Goal: Task Accomplishment & Management: Complete application form

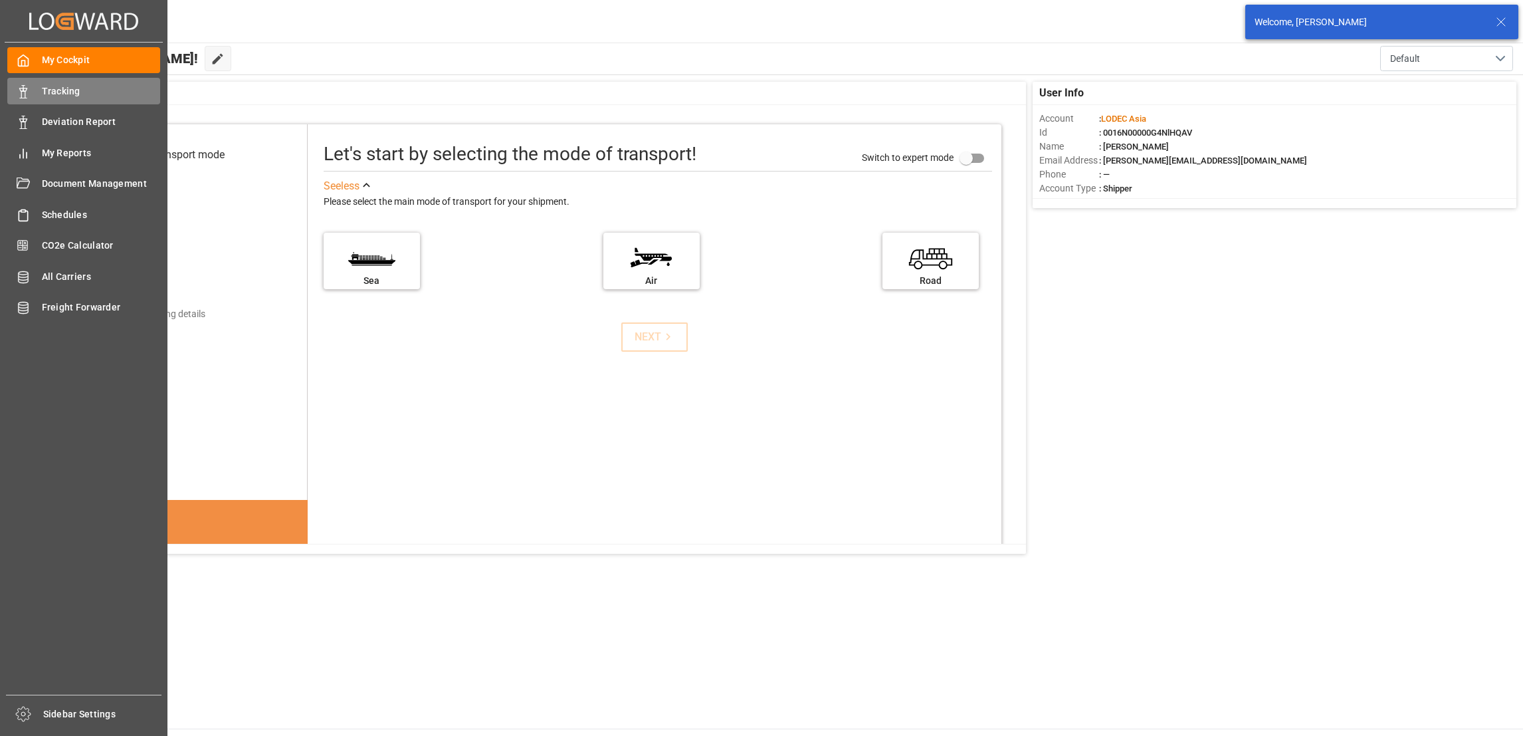
click at [59, 89] on span "Tracking" at bounding box center [101, 91] width 119 height 14
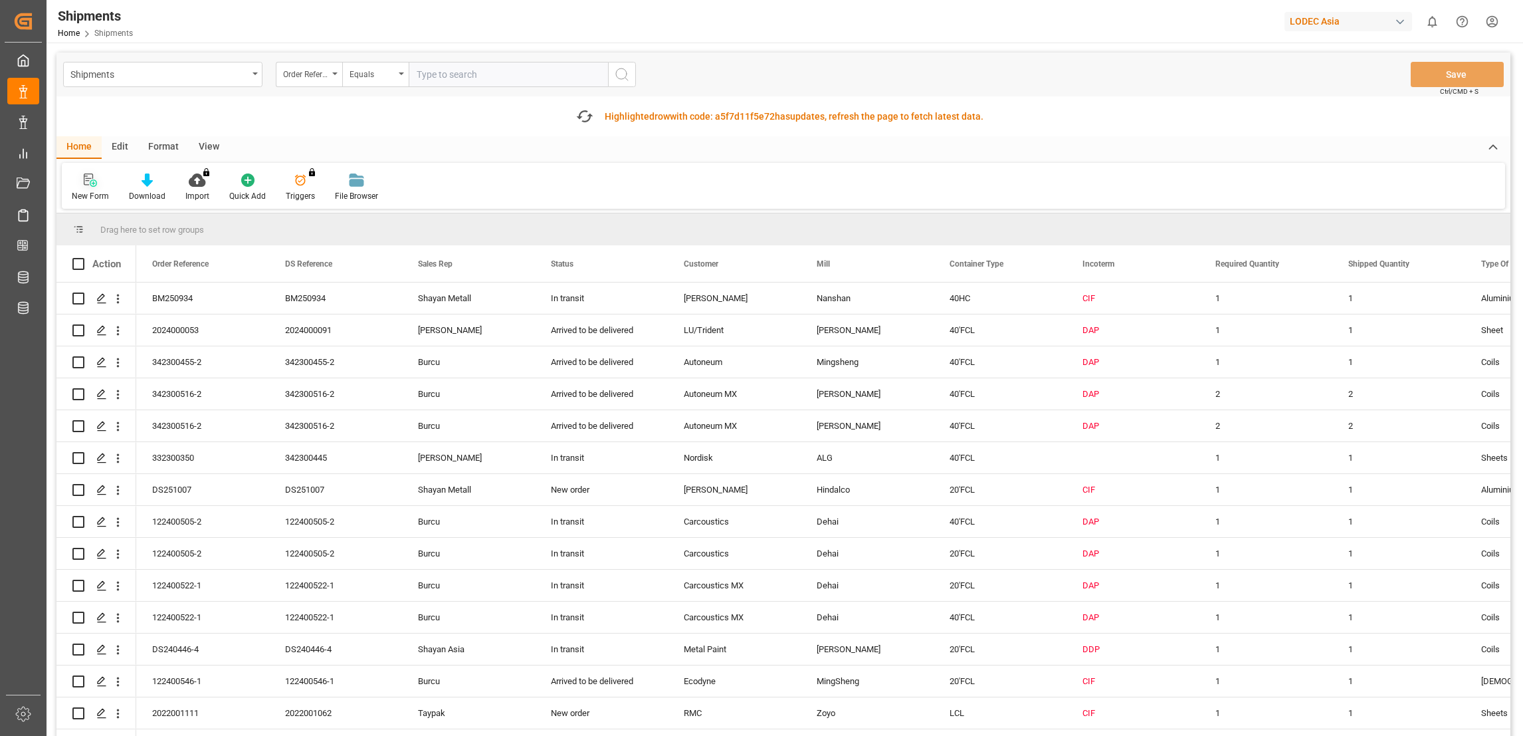
click at [85, 191] on div "New Form" at bounding box center [90, 196] width 37 height 12
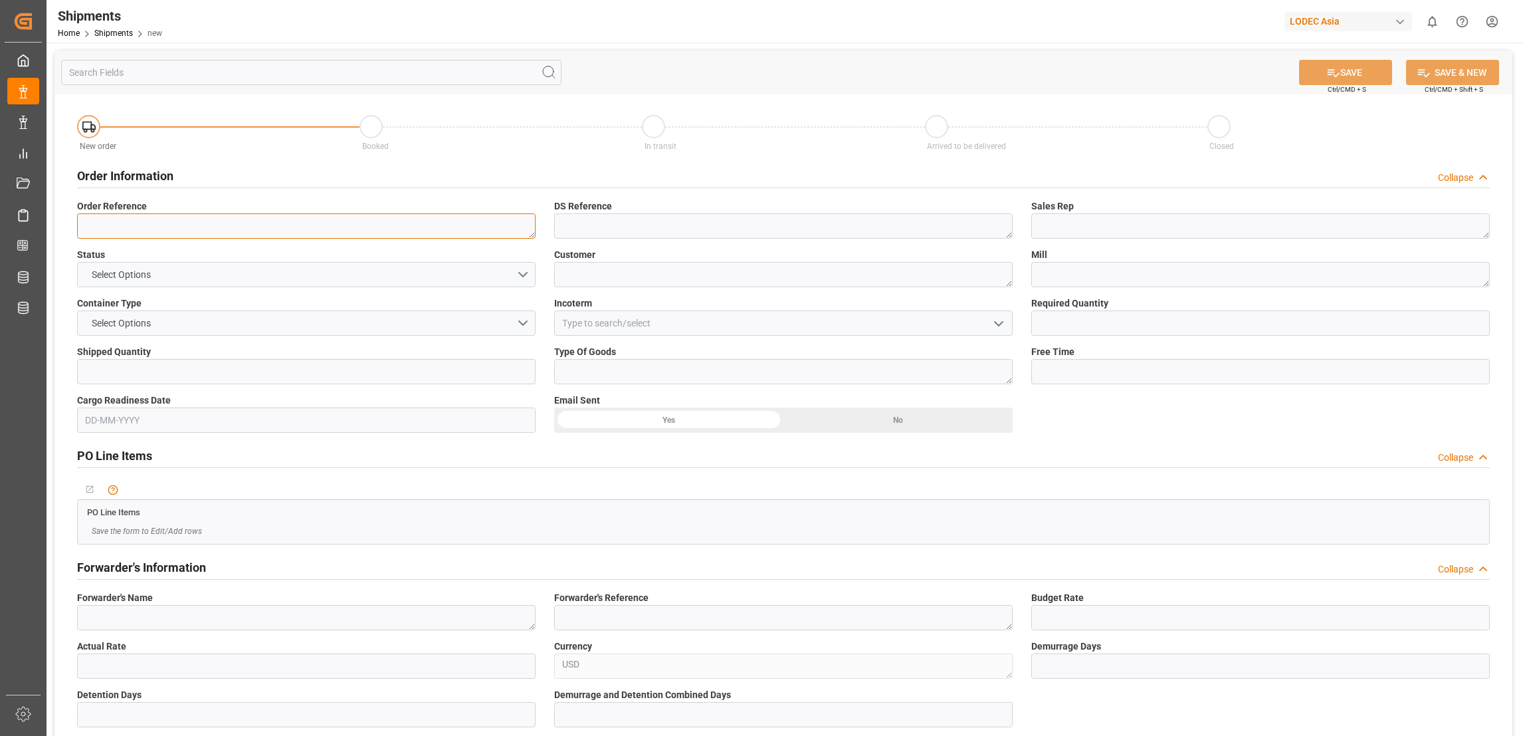
click at [233, 234] on textarea at bounding box center [306, 225] width 459 height 25
type textarea "DS240446-5"
click at [234, 274] on button "Select Options" at bounding box center [306, 274] width 459 height 25
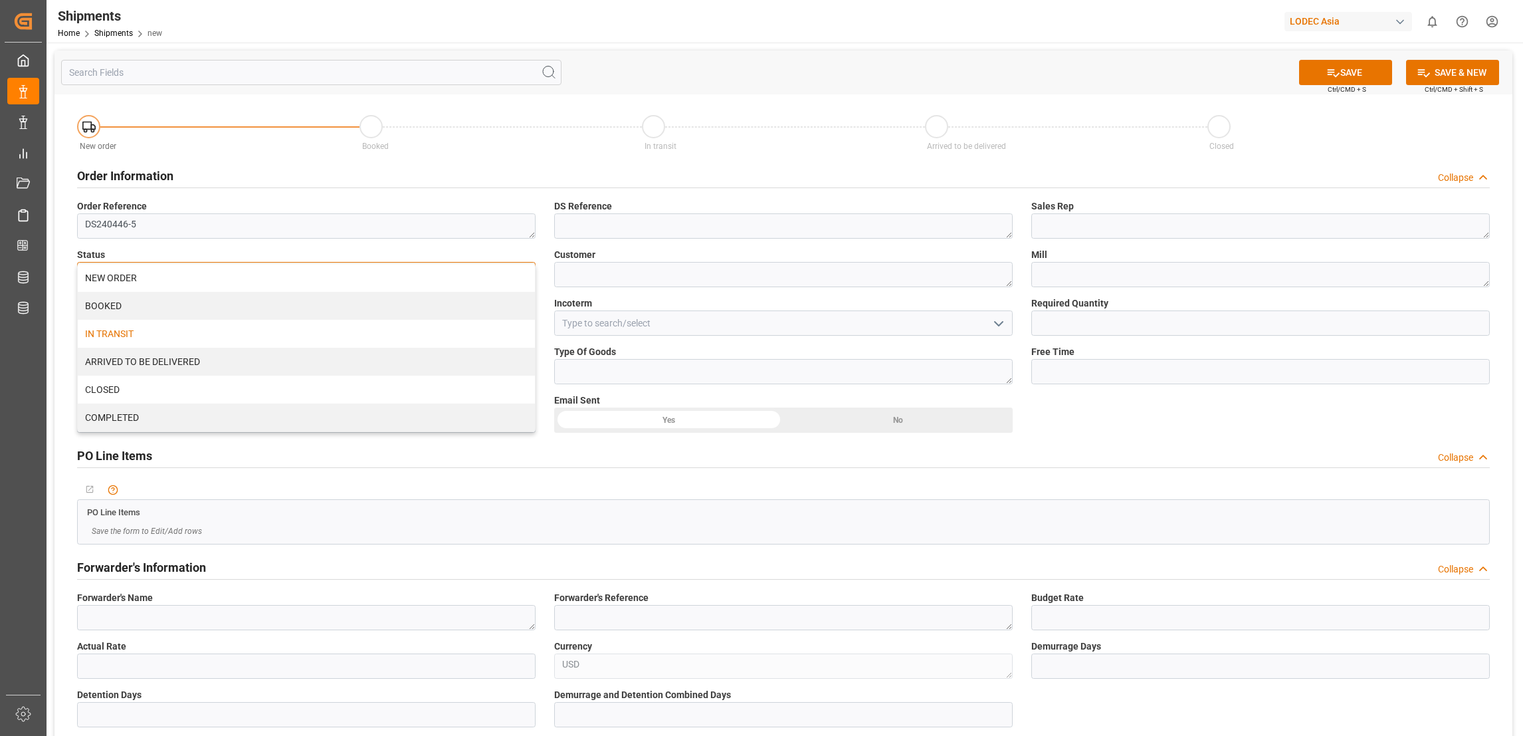
click at [160, 334] on div "IN TRANSIT" at bounding box center [306, 334] width 457 height 28
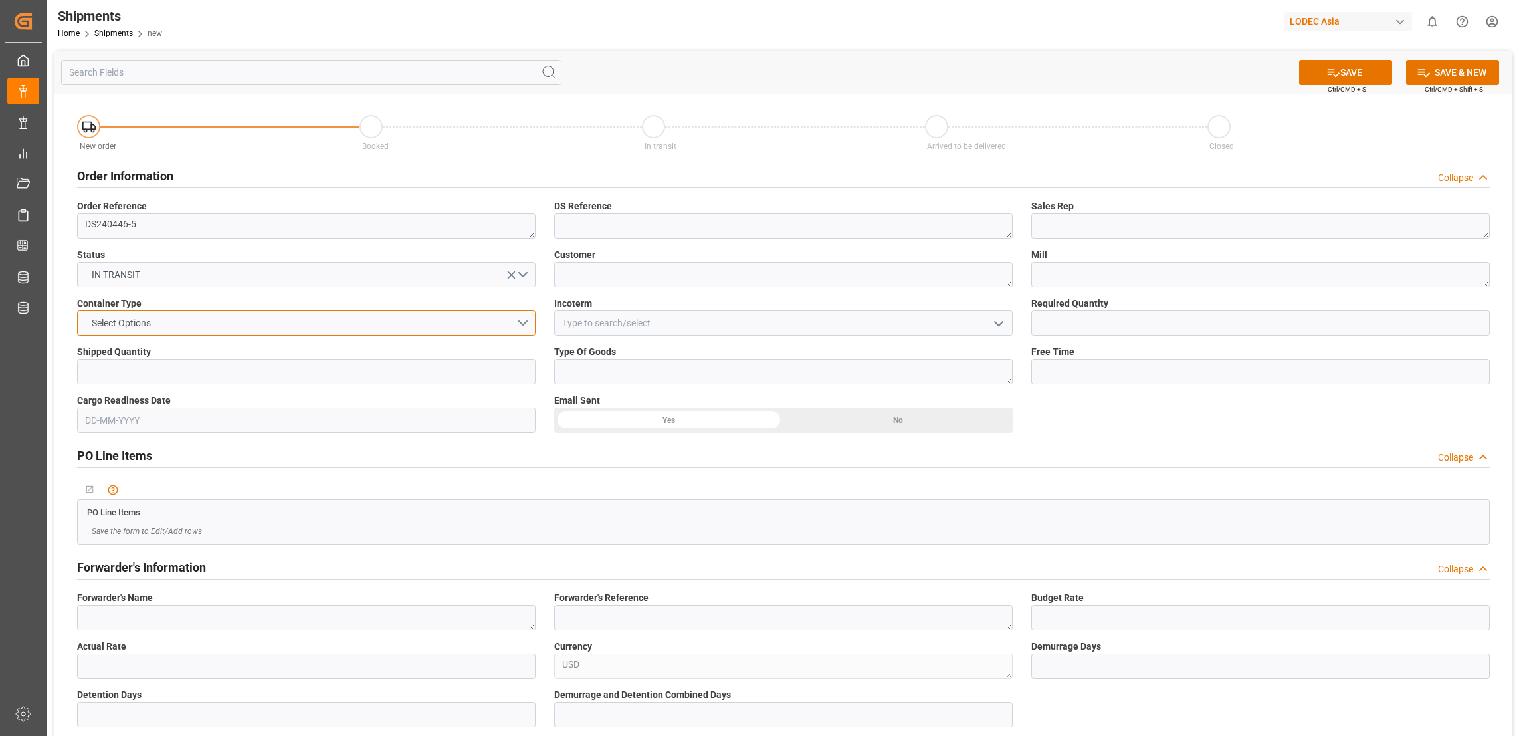
click at [181, 328] on button "Select Options" at bounding box center [306, 322] width 459 height 25
click at [150, 404] on div "20'FCL" at bounding box center [306, 410] width 457 height 28
click at [181, 375] on input "text" at bounding box center [306, 371] width 459 height 25
type input "1"
click at [623, 224] on textarea at bounding box center [783, 225] width 459 height 25
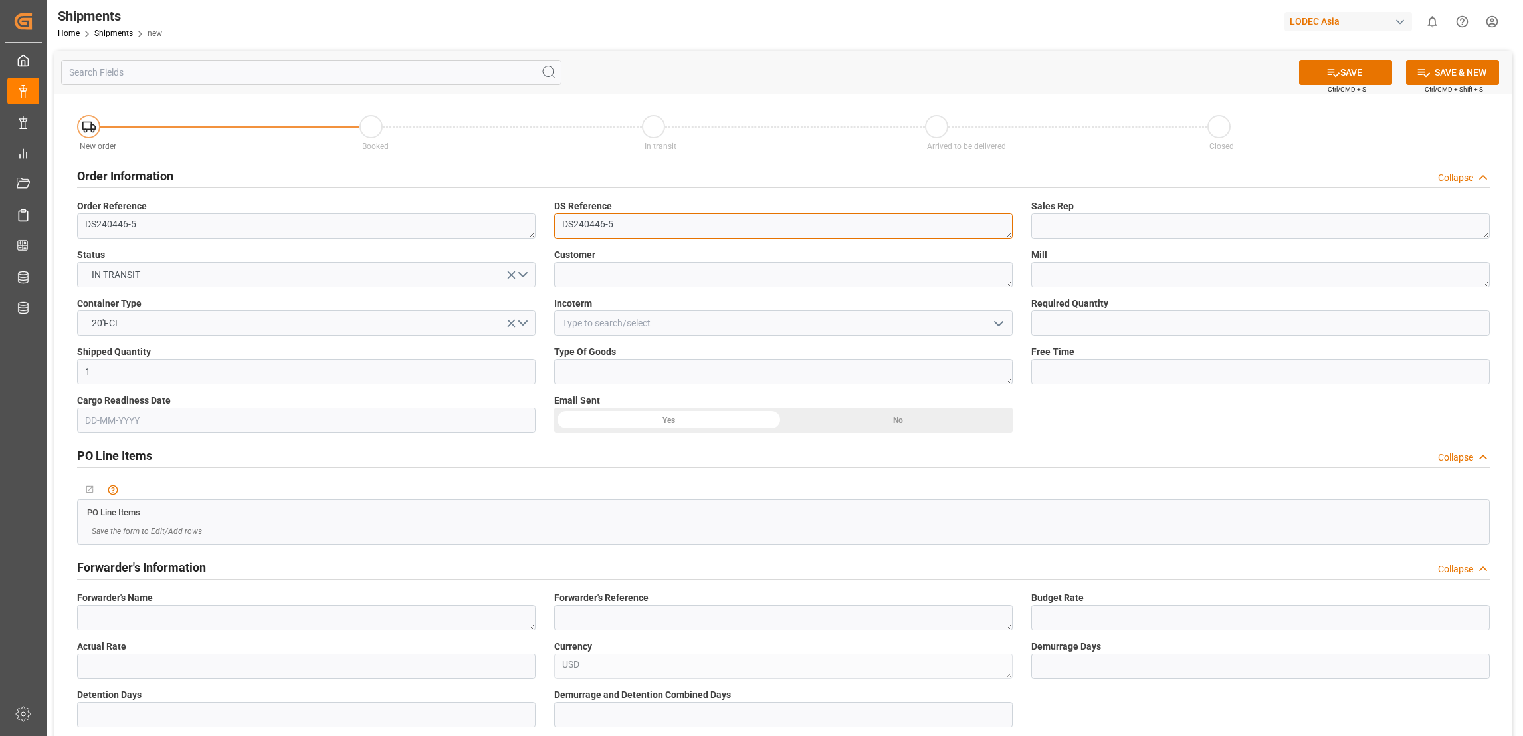
type textarea "DS240446-5"
click at [643, 272] on textarea at bounding box center [783, 274] width 459 height 25
type textarea "Metal Paint"
click at [627, 310] on input at bounding box center [783, 322] width 459 height 25
click at [596, 346] on div "DDP" at bounding box center [783, 353] width 457 height 30
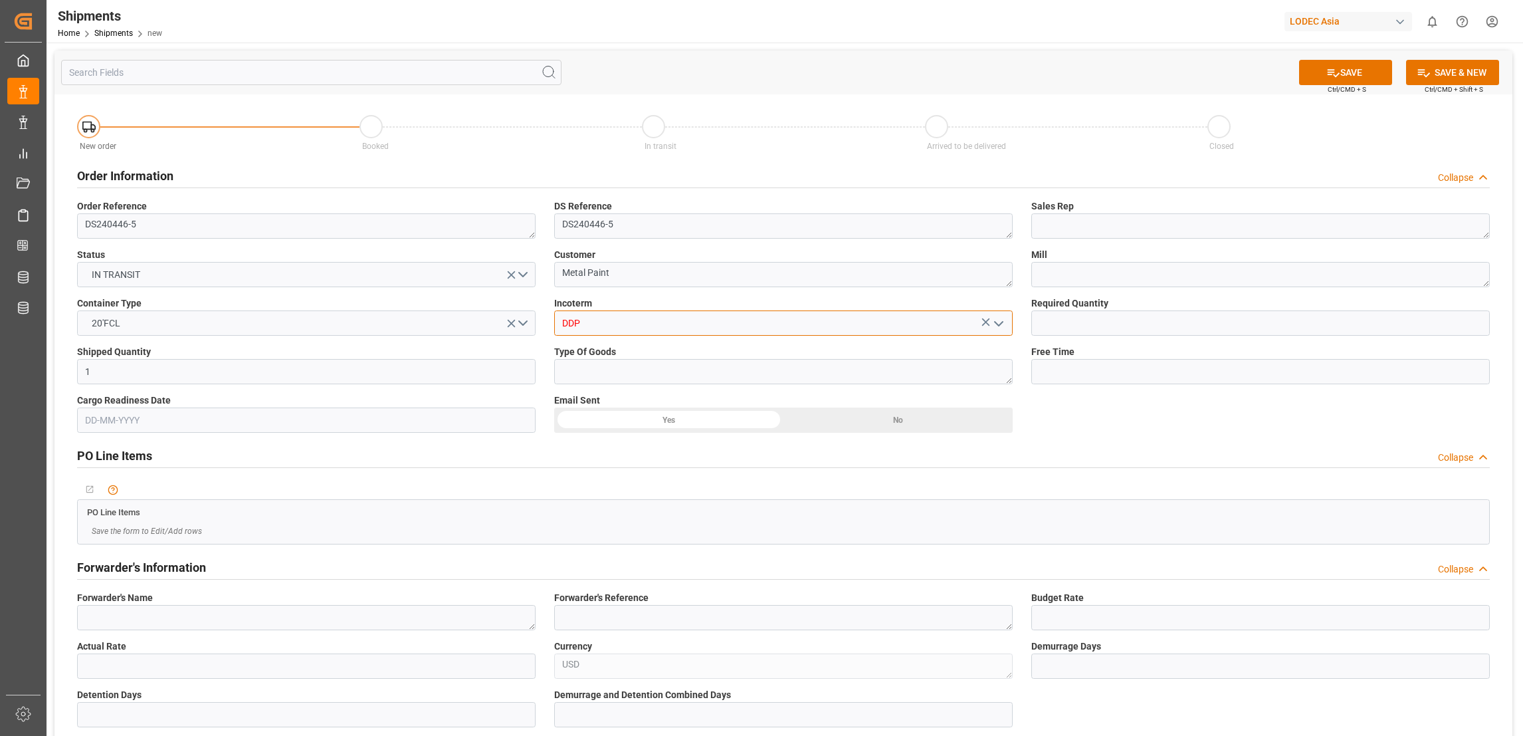
type input "DDP"
click at [601, 368] on textarea at bounding box center [783, 371] width 459 height 25
type textarea "Coils"
click at [1083, 227] on textarea at bounding box center [1260, 225] width 459 height 25
type textarea "Shayan Asia"
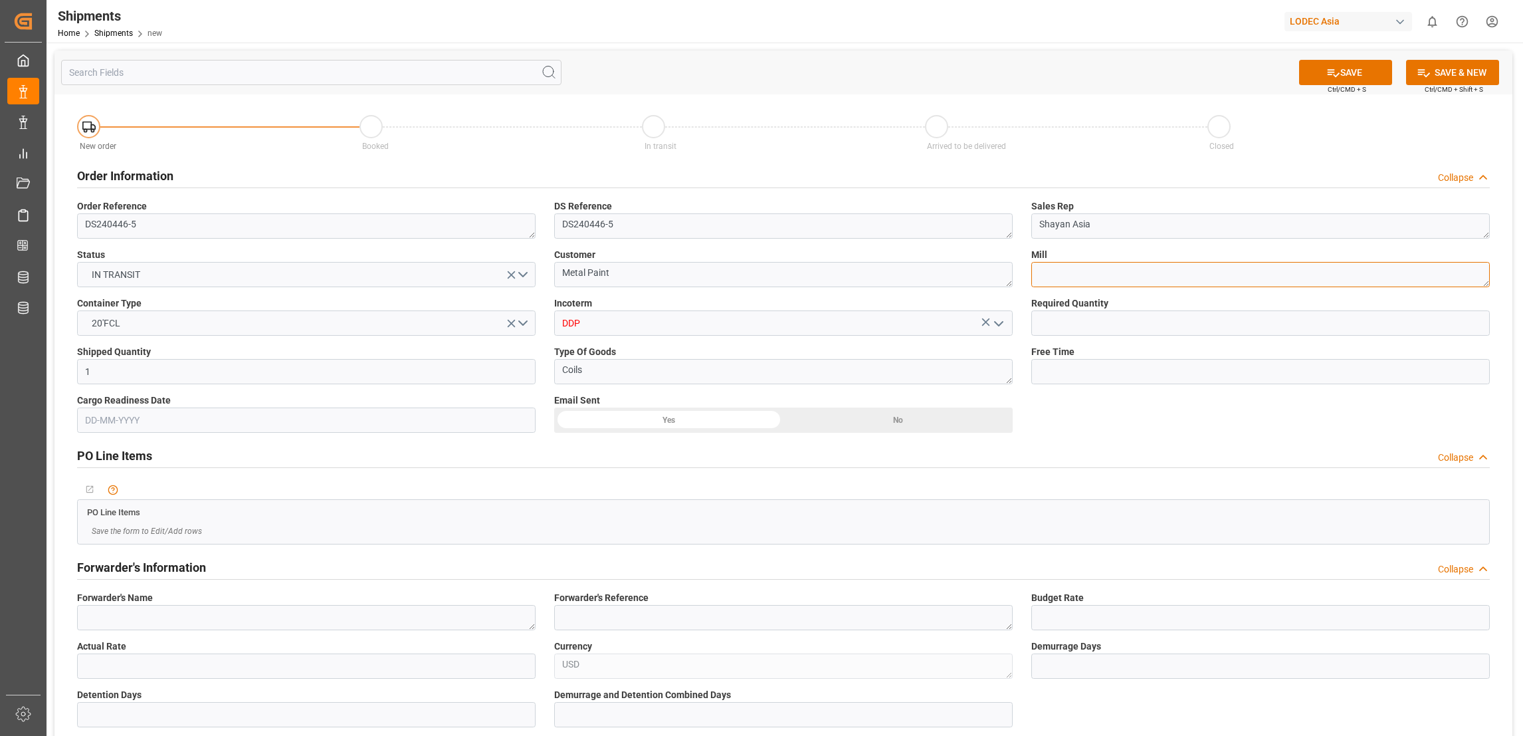
click at [1095, 280] on textarea at bounding box center [1260, 274] width 459 height 25
type textarea "[PERSON_NAME]"
click at [1103, 340] on div "Free Time" at bounding box center [1260, 364] width 477 height 49
click at [1128, 324] on input "text" at bounding box center [1260, 322] width 459 height 25
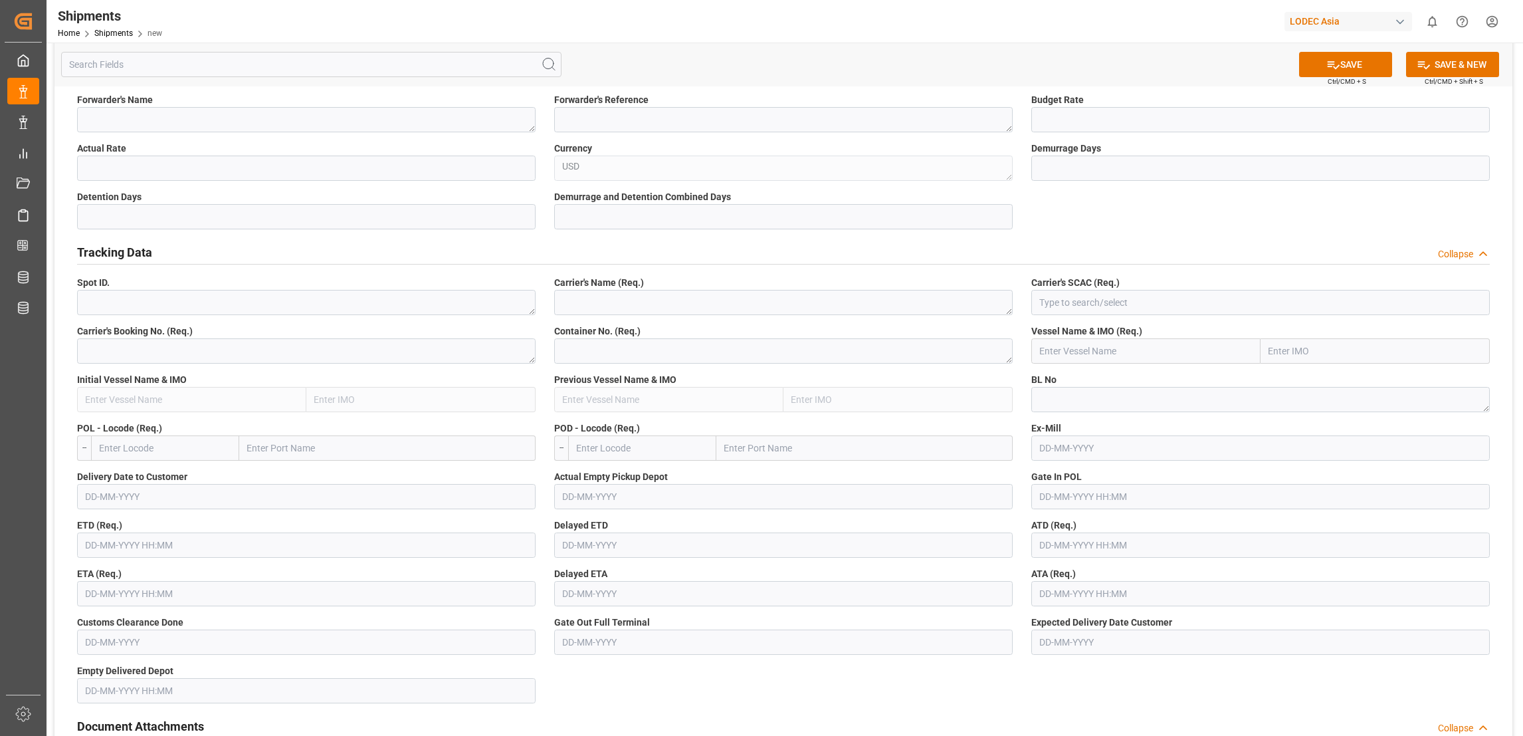
scroll to position [597, 0]
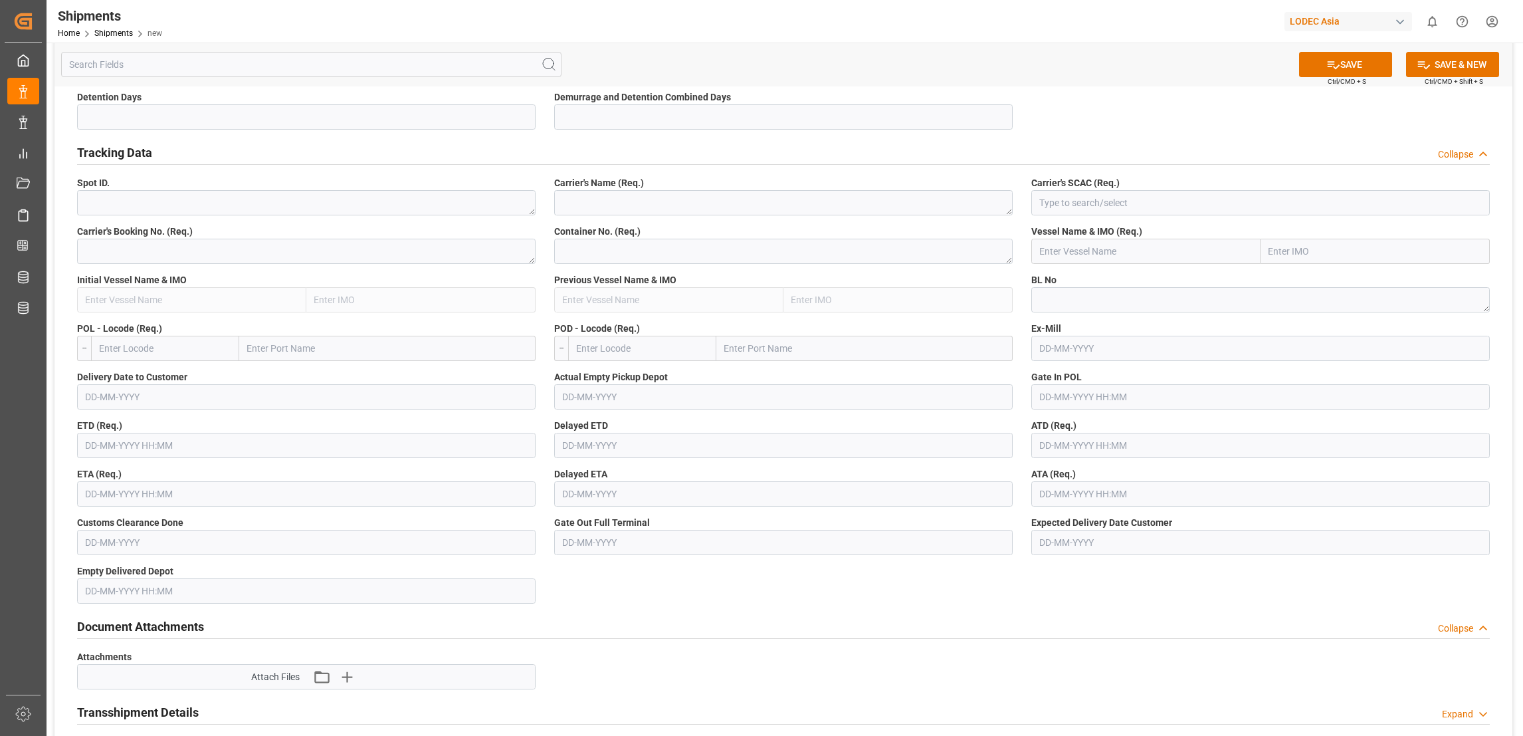
type input "1"
click at [266, 255] on textarea at bounding box center [306, 251] width 459 height 25
type textarea "140502176390"
click at [205, 348] on input "text" at bounding box center [165, 348] width 148 height 25
click at [306, 346] on input "text" at bounding box center [387, 348] width 296 height 25
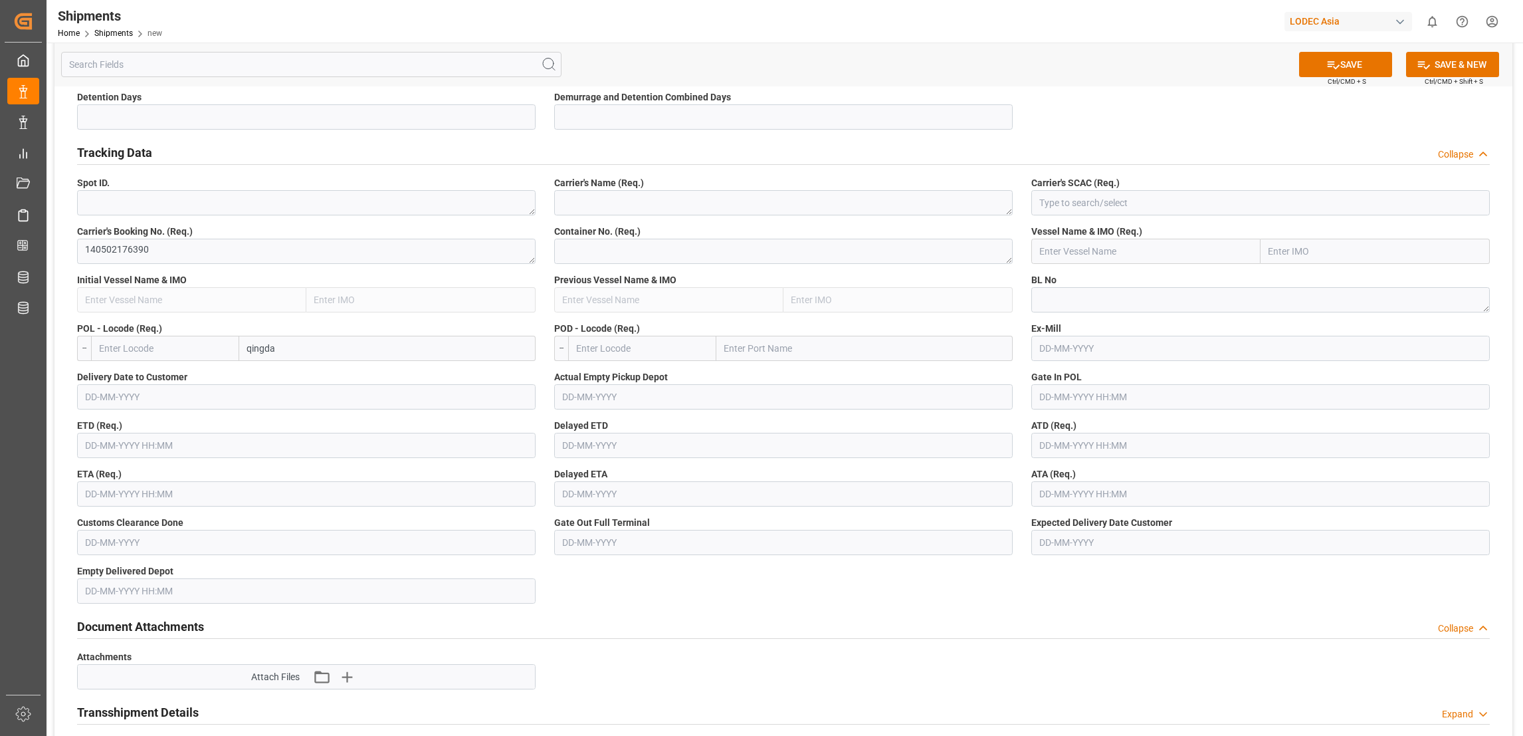
type input "qingdao"
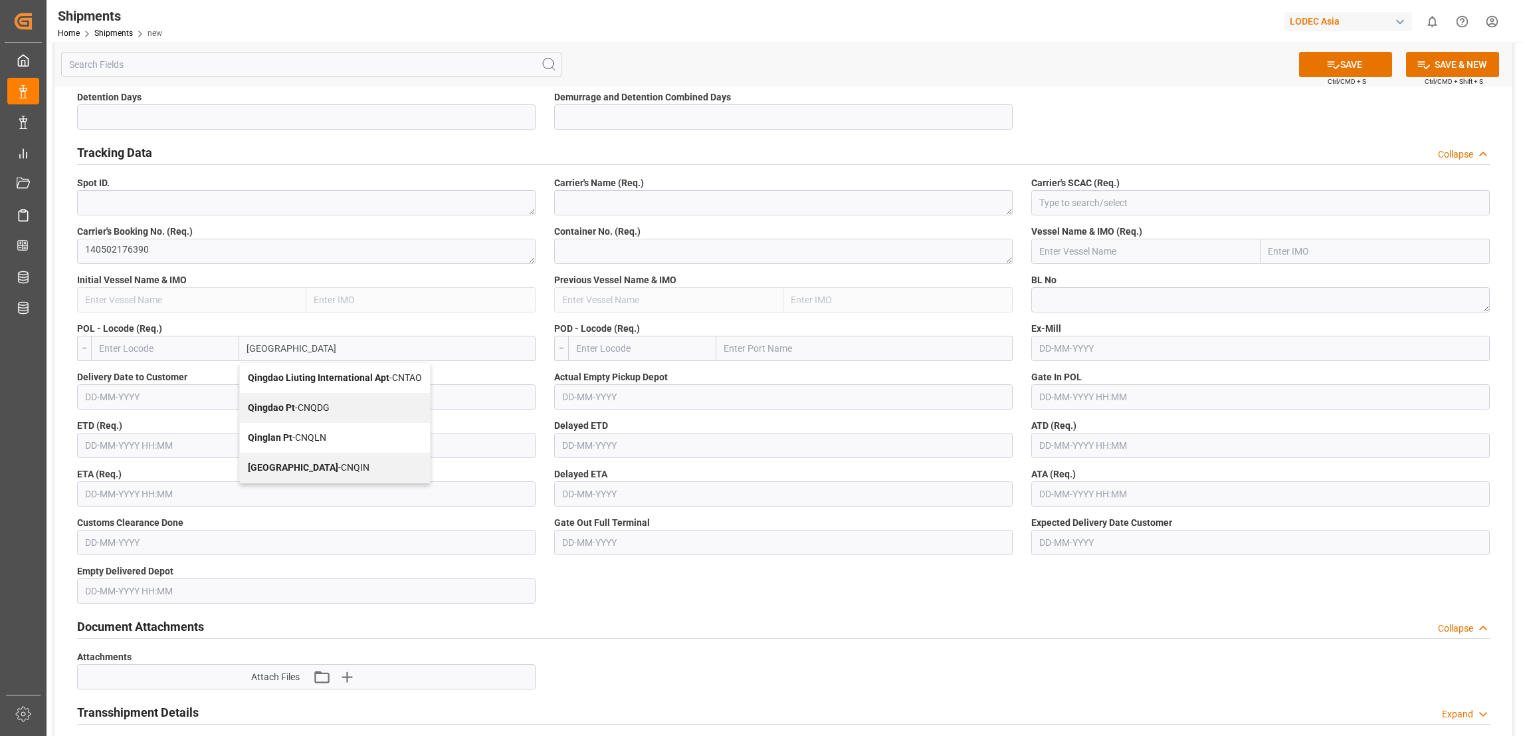
click at [326, 404] on span "Qingdao Pt - CNQDG" at bounding box center [289, 407] width 82 height 11
type input "CNQDG"
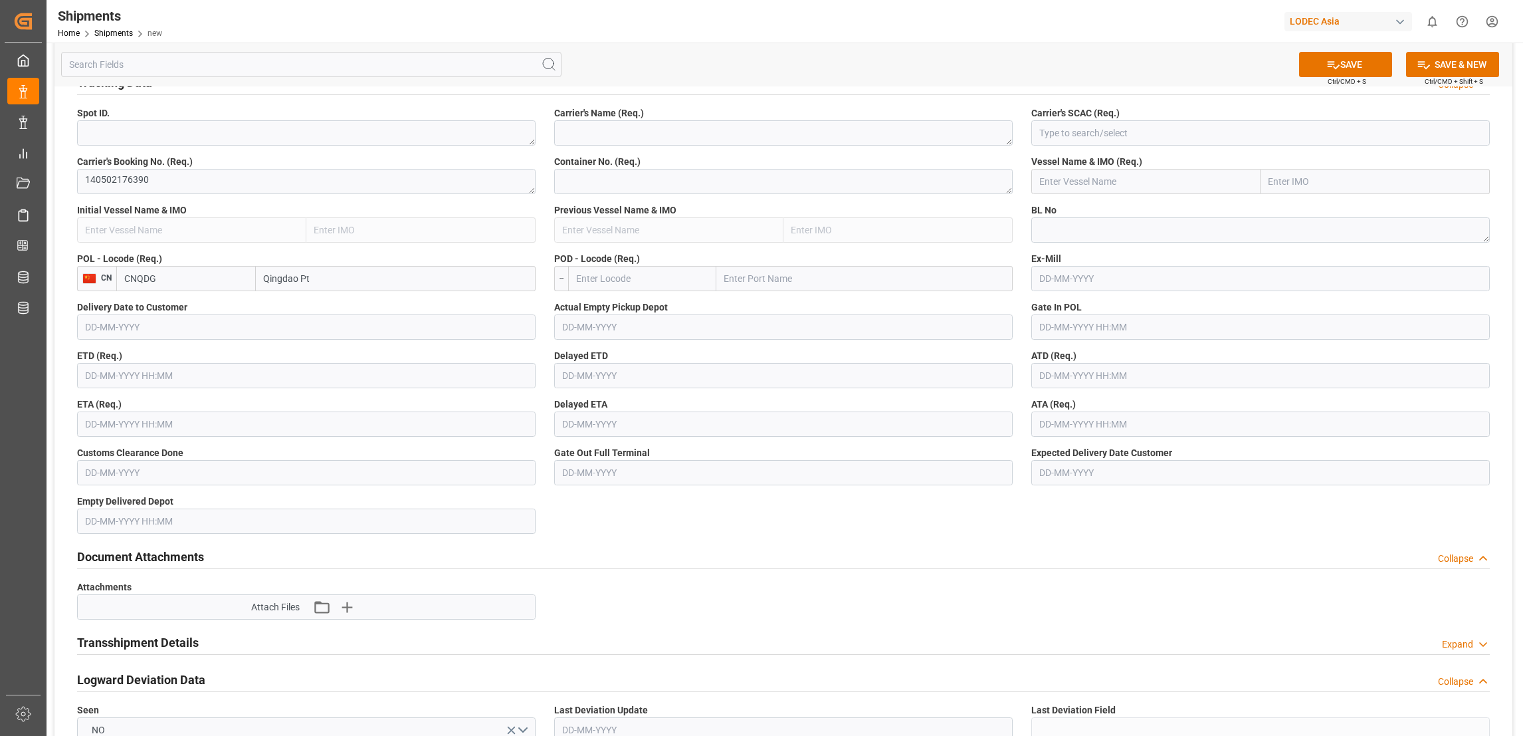
scroll to position [698, 0]
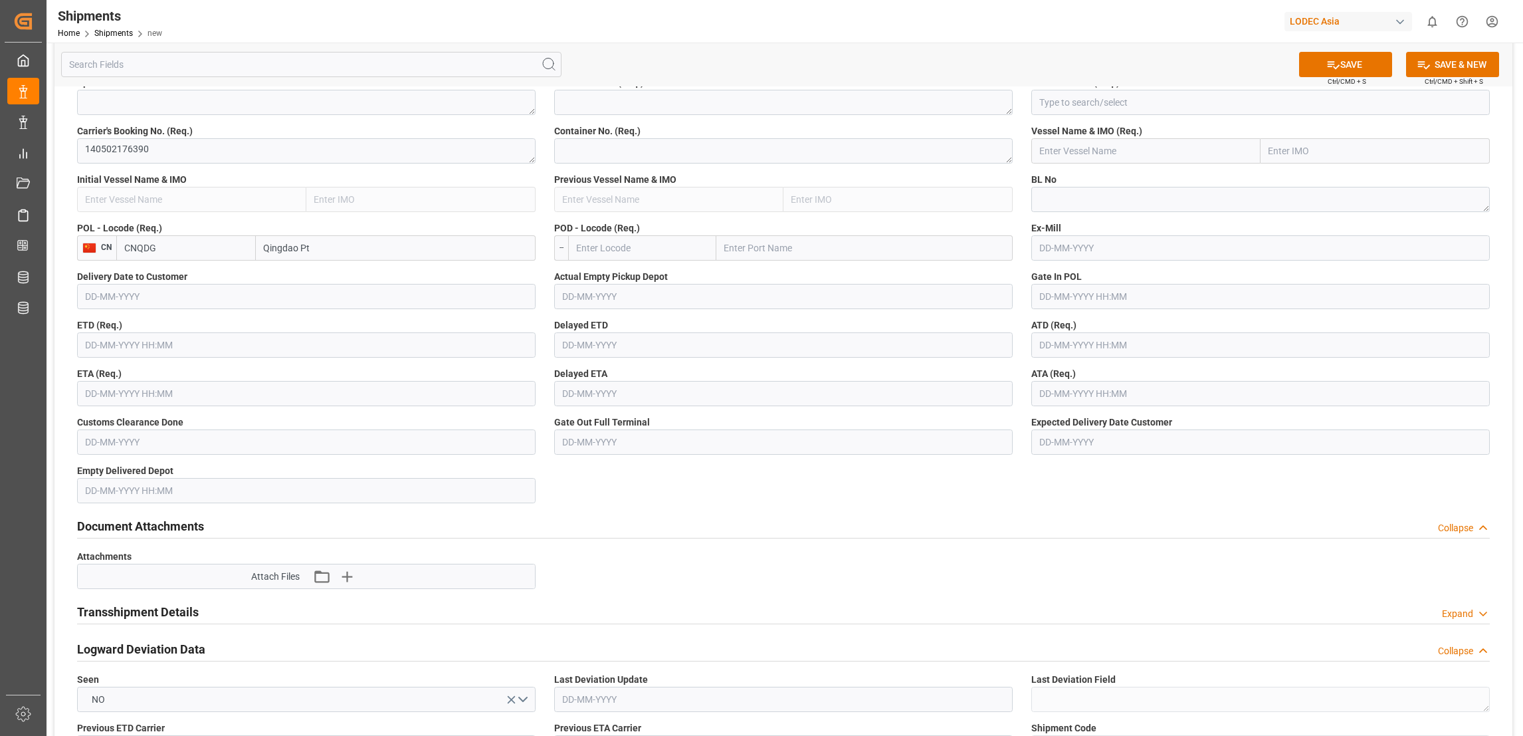
type input "Qingdao Pt"
click at [183, 340] on input "text" at bounding box center [306, 344] width 459 height 25
click at [89, 375] on button "Previous Month" at bounding box center [88, 375] width 8 height 8
click at [220, 528] on span "30" at bounding box center [223, 528] width 9 height 9
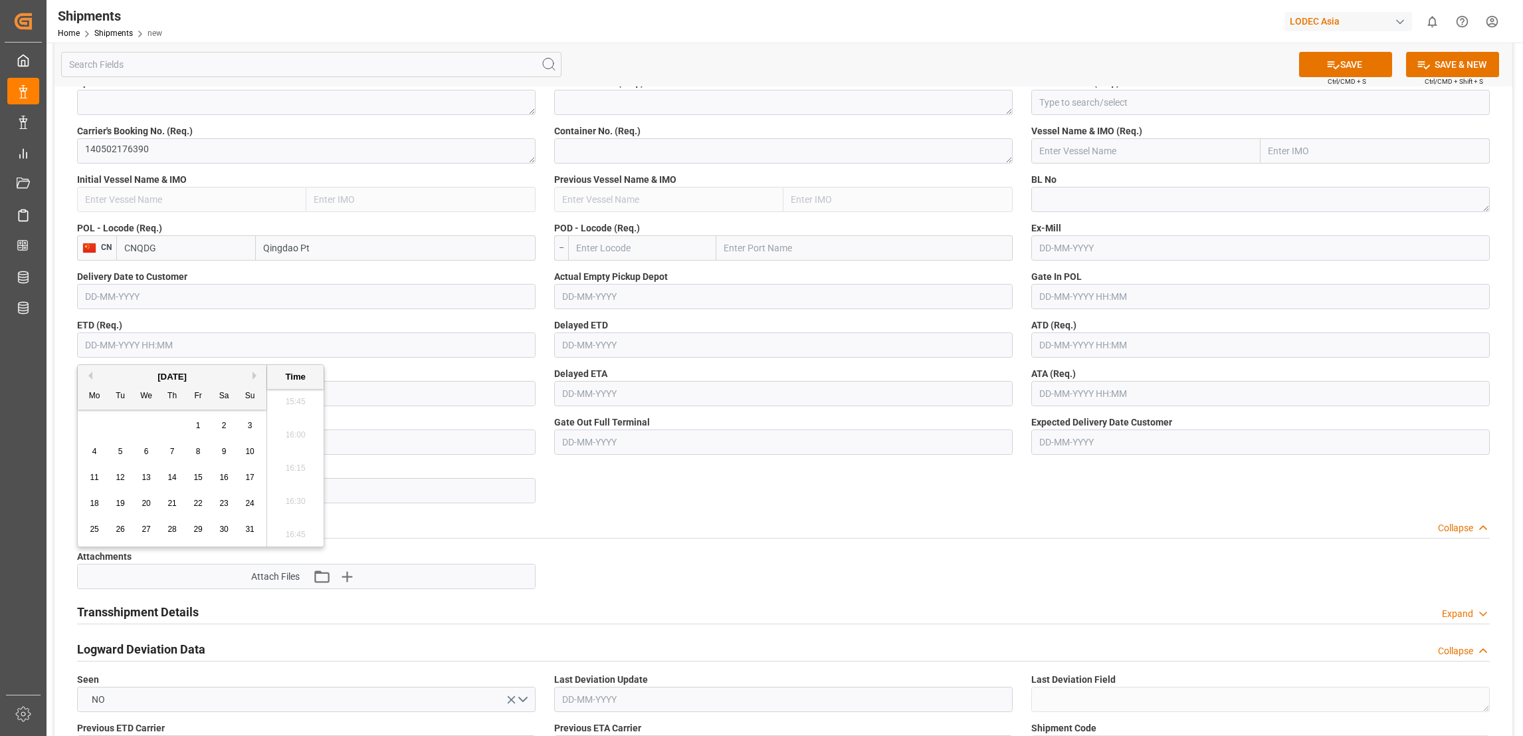
type input "[DATE] 00:00"
click at [324, 334] on input "[DATE] 00:00" at bounding box center [306, 344] width 459 height 25
click at [225, 532] on span "30" at bounding box center [223, 528] width 9 height 9
click at [273, 348] on input "[DATE] 00:00" at bounding box center [306, 344] width 459 height 25
click at [435, 371] on label "ETA (Req.)" at bounding box center [306, 374] width 459 height 14
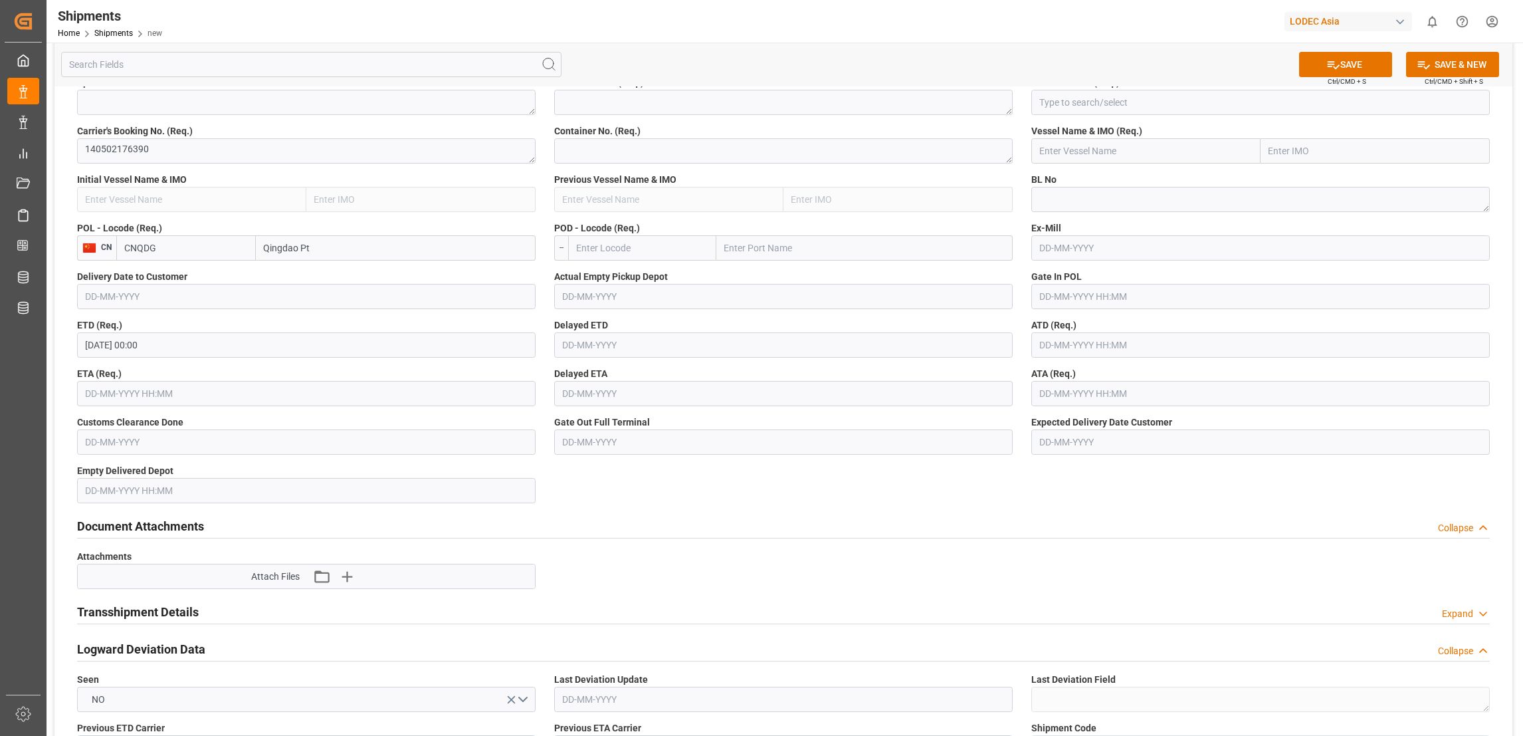
click at [183, 389] on input "text" at bounding box center [306, 393] width 459 height 25
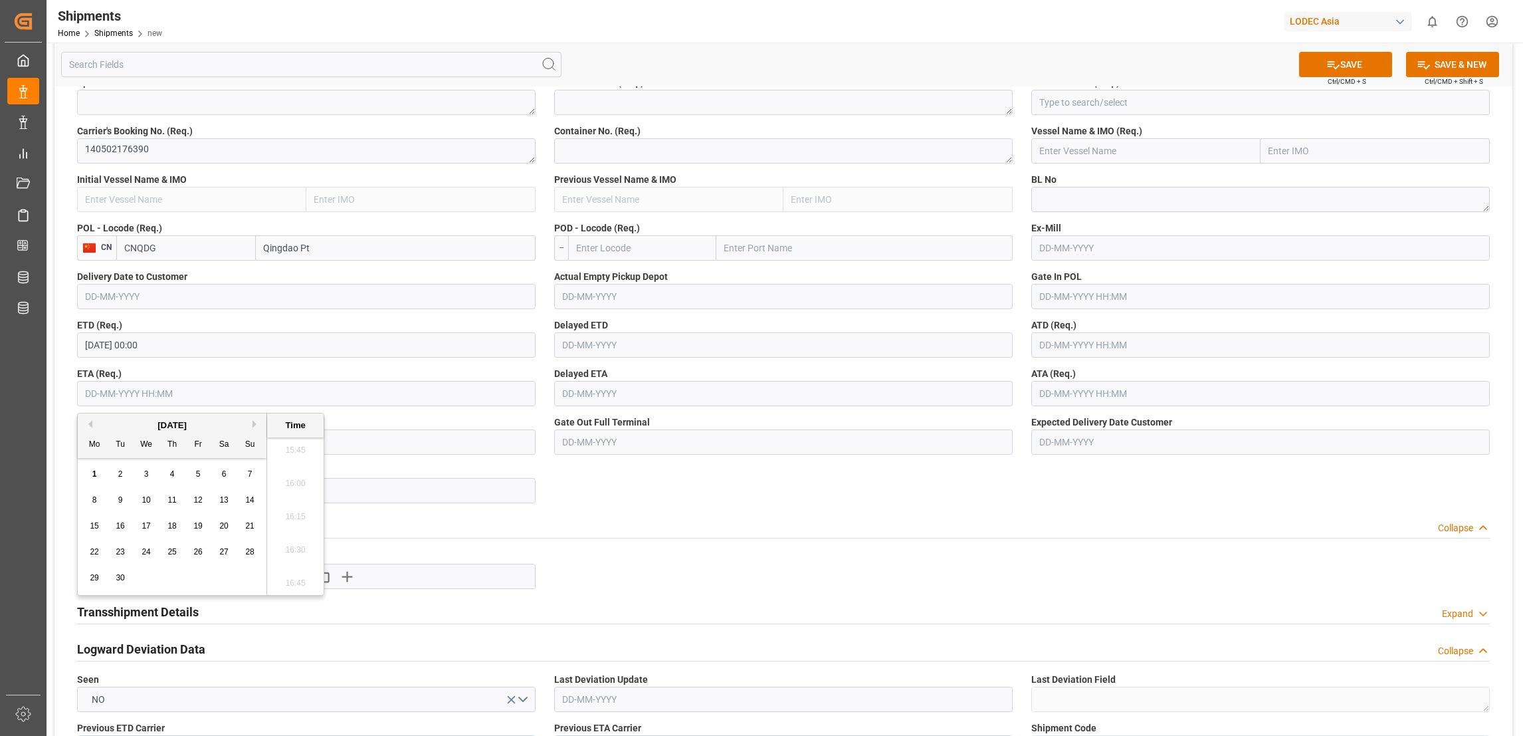
click at [251, 425] on div "September 2025" at bounding box center [172, 425] width 189 height 13
click at [253, 423] on button "Next Month" at bounding box center [257, 424] width 8 height 8
click at [145, 500] on span "8" at bounding box center [146, 499] width 5 height 9
type input "[DATE] 00:00"
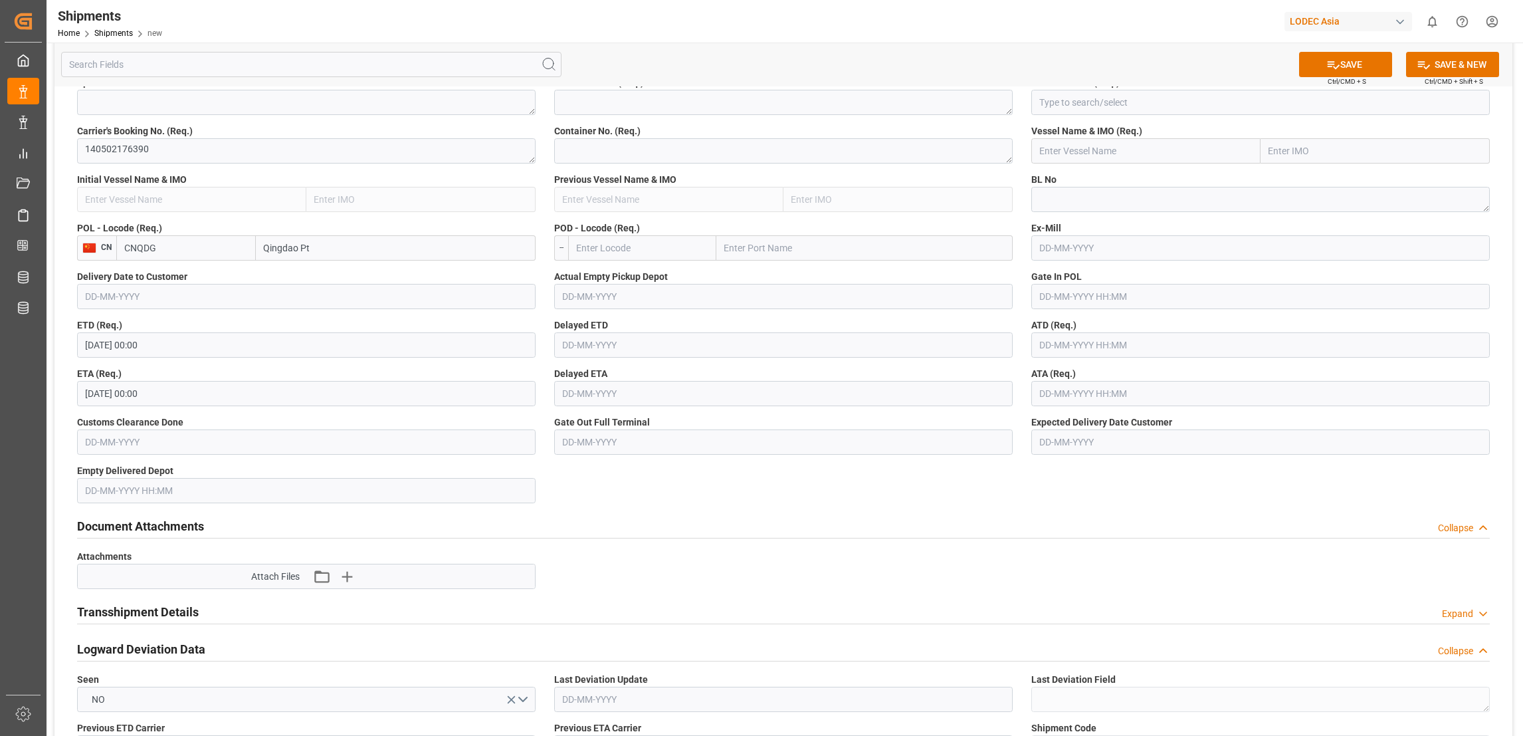
click at [397, 467] on label "Empty Delivered Depot" at bounding box center [306, 471] width 459 height 14
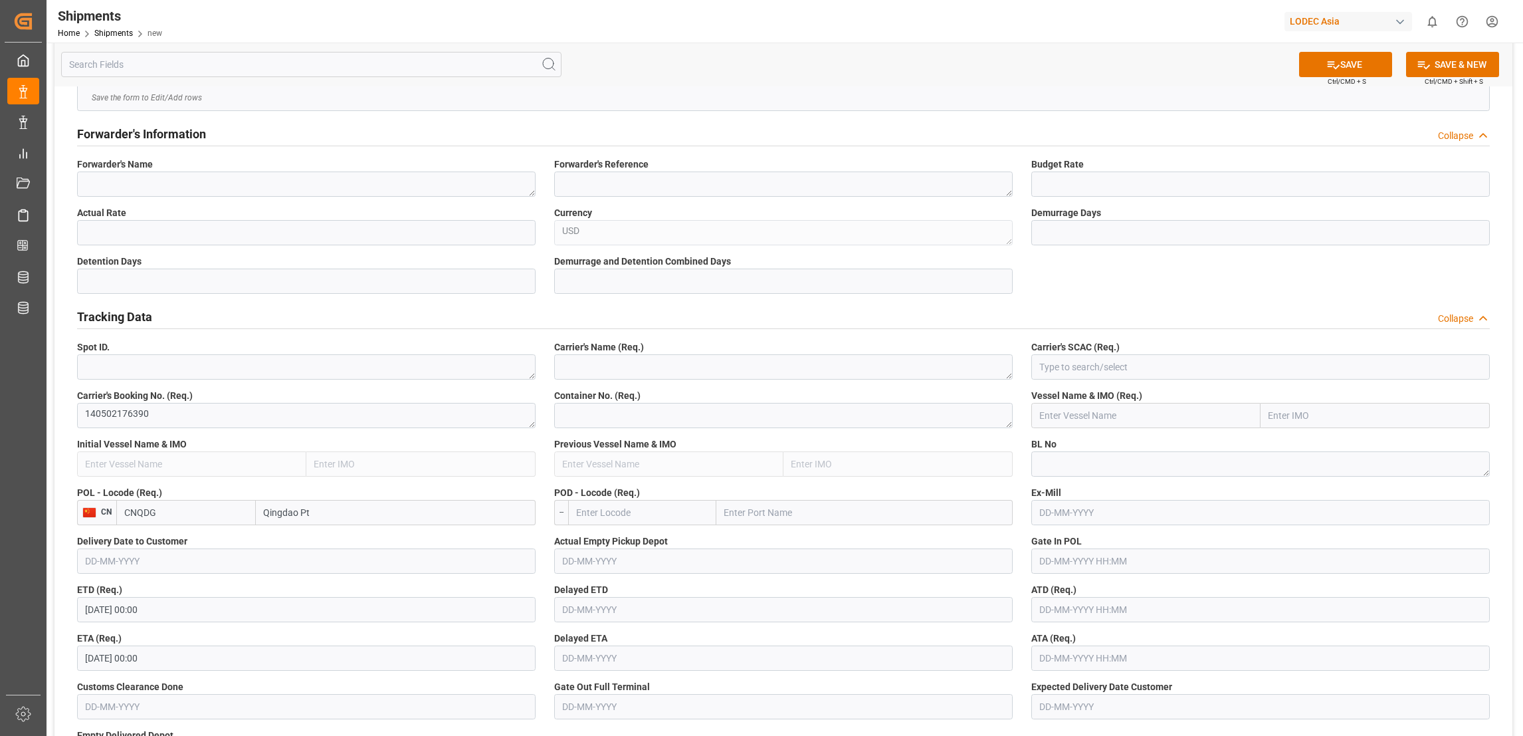
scroll to position [399, 0]
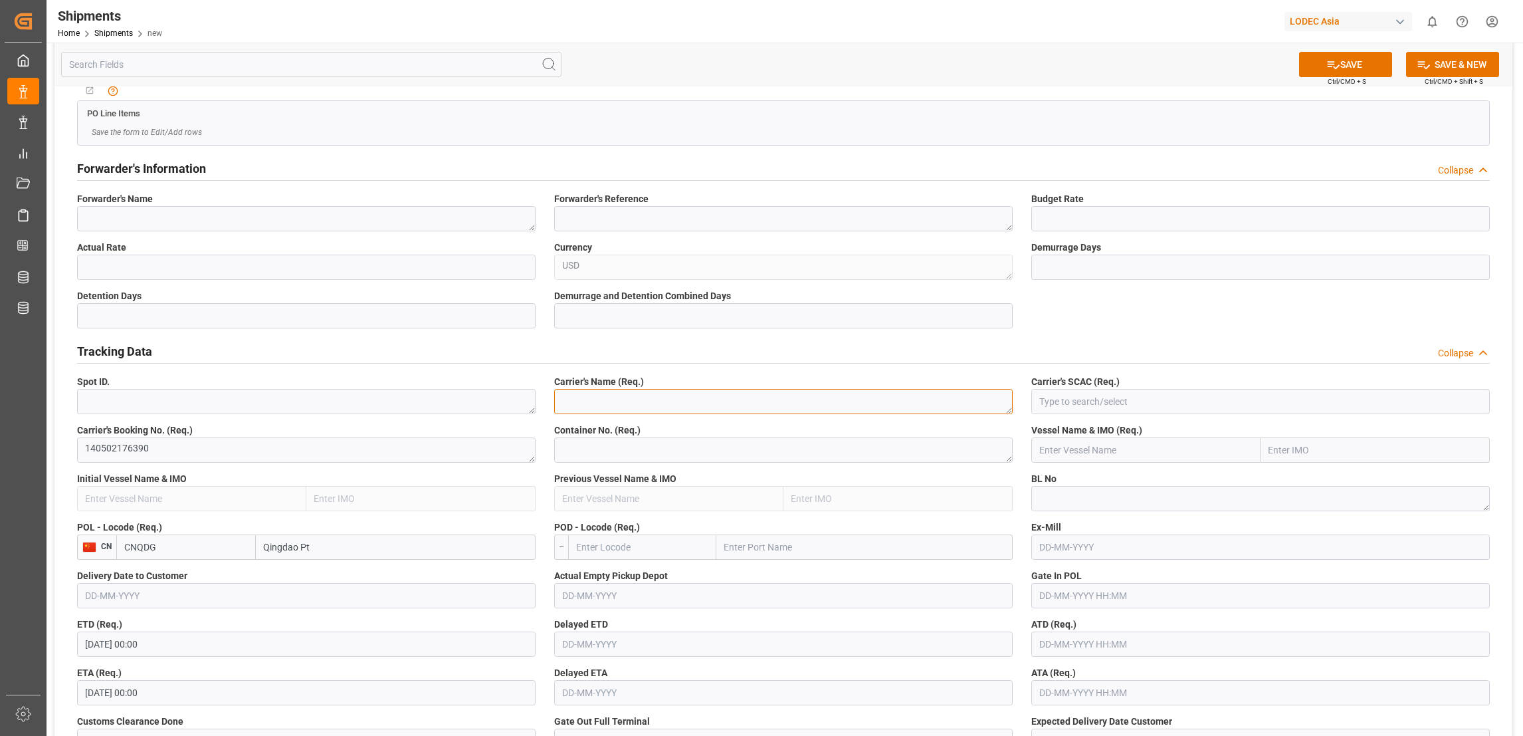
click at [663, 391] on textarea at bounding box center [783, 401] width 459 height 25
type textarea "Evergreen"
click at [651, 451] on textarea at bounding box center [783, 449] width 459 height 25
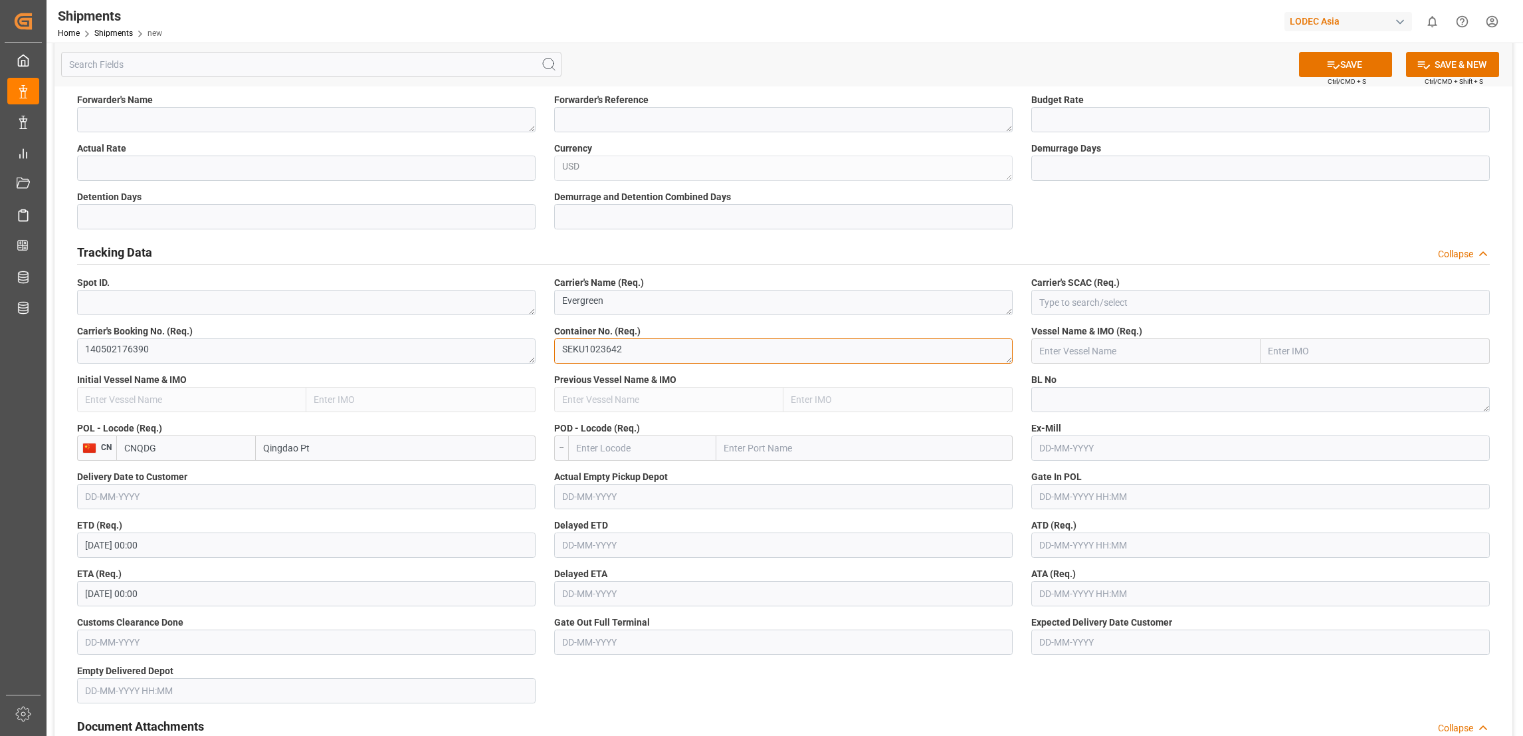
type textarea "SEKU1023642"
click at [772, 451] on input "text" at bounding box center [864, 447] width 296 height 25
click at [744, 443] on input "text" at bounding box center [864, 447] width 296 height 25
type input "t"
type input "rotterdam"
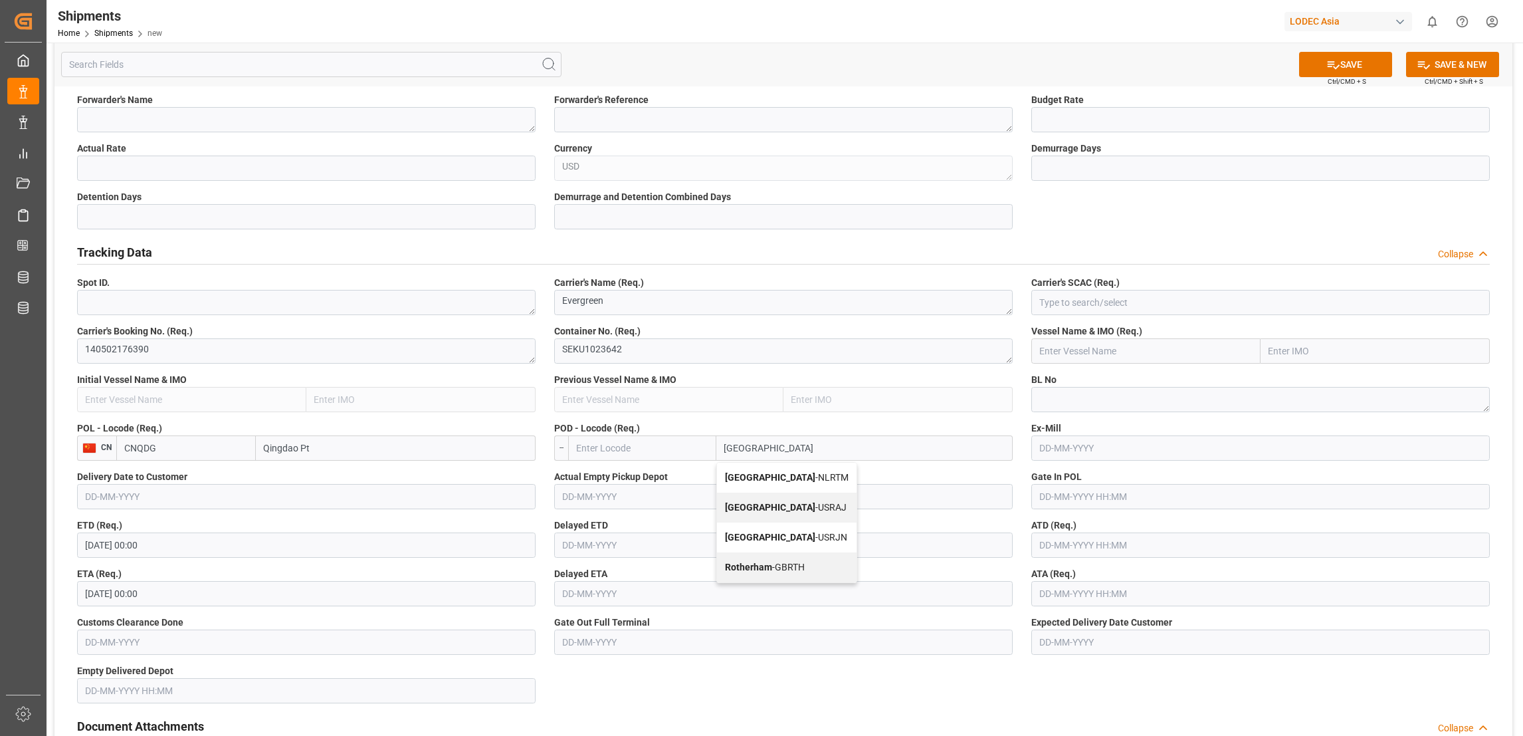
click at [783, 472] on span "Rotterdam - NLRTM" at bounding box center [787, 477] width 124 height 11
type input "NLRTM"
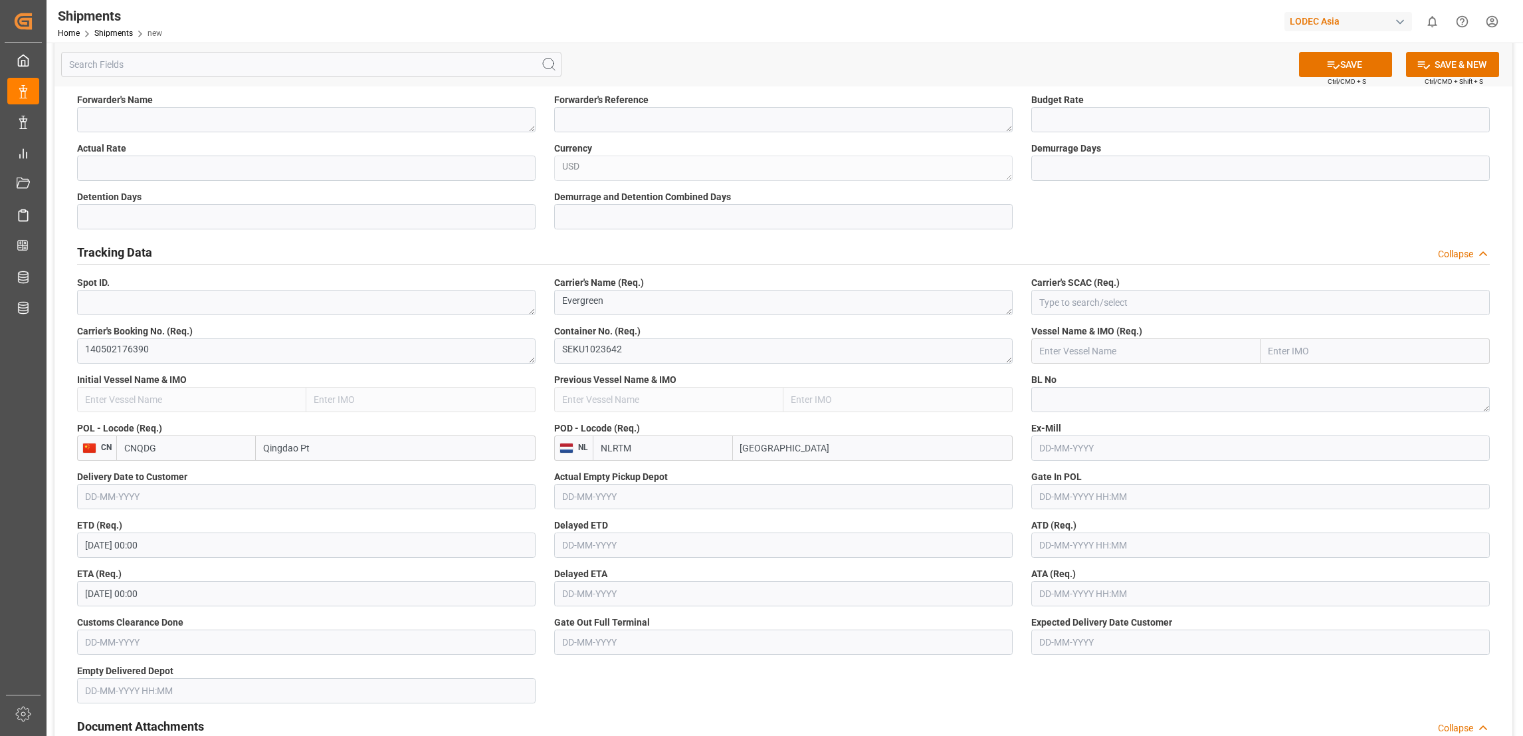
scroll to position [597, 0]
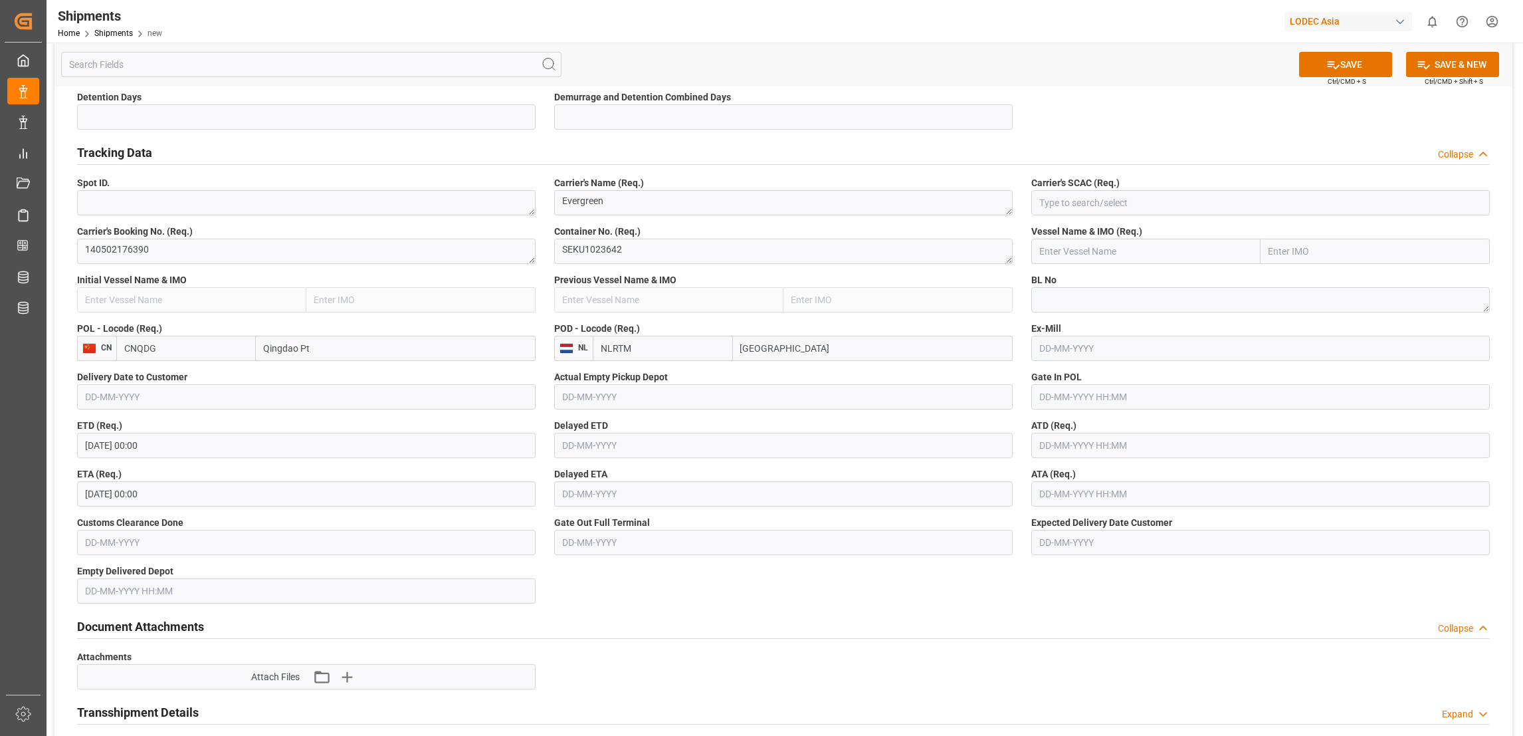
type input "[GEOGRAPHIC_DATA]"
click at [1134, 199] on input at bounding box center [1260, 202] width 459 height 25
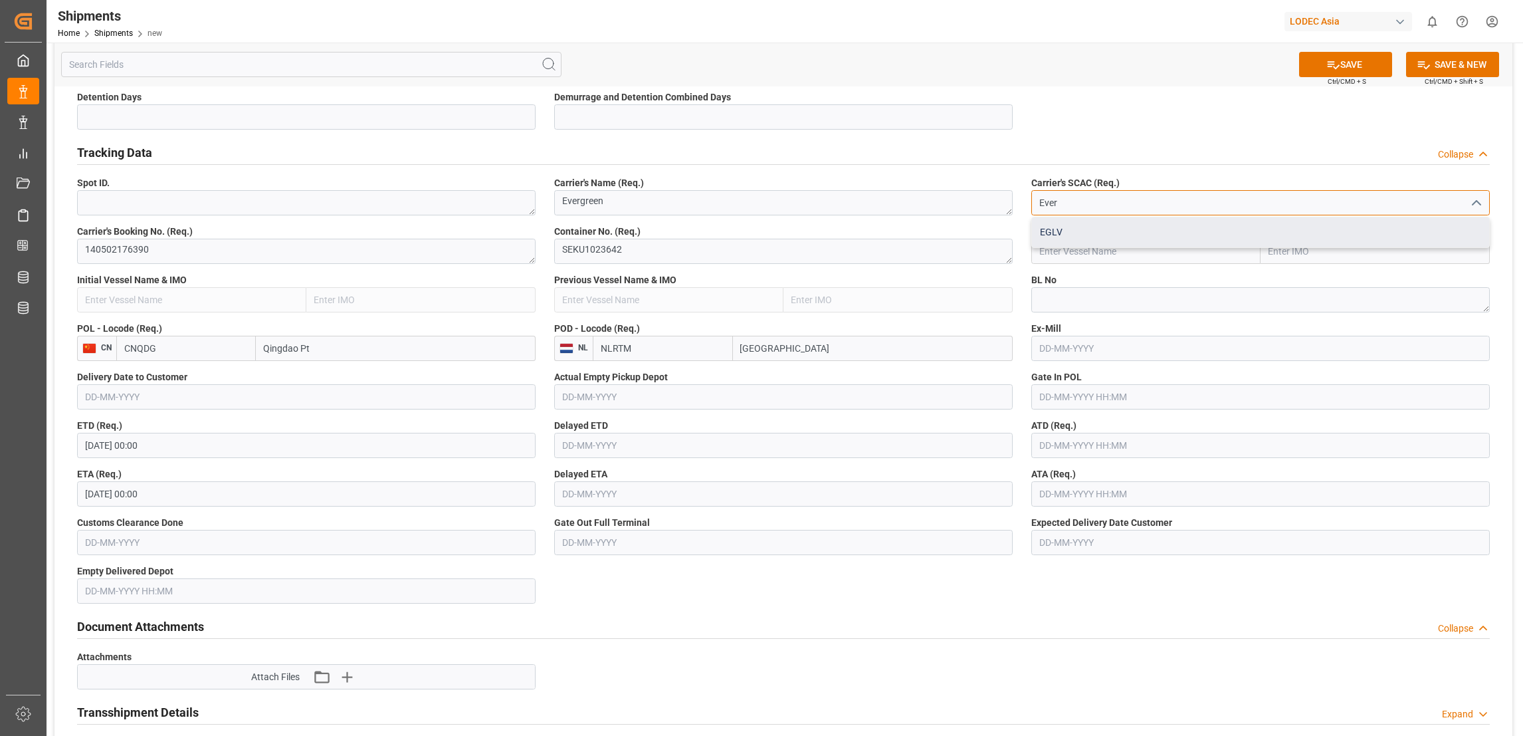
click at [1126, 228] on div "EGLV" at bounding box center [1260, 232] width 457 height 30
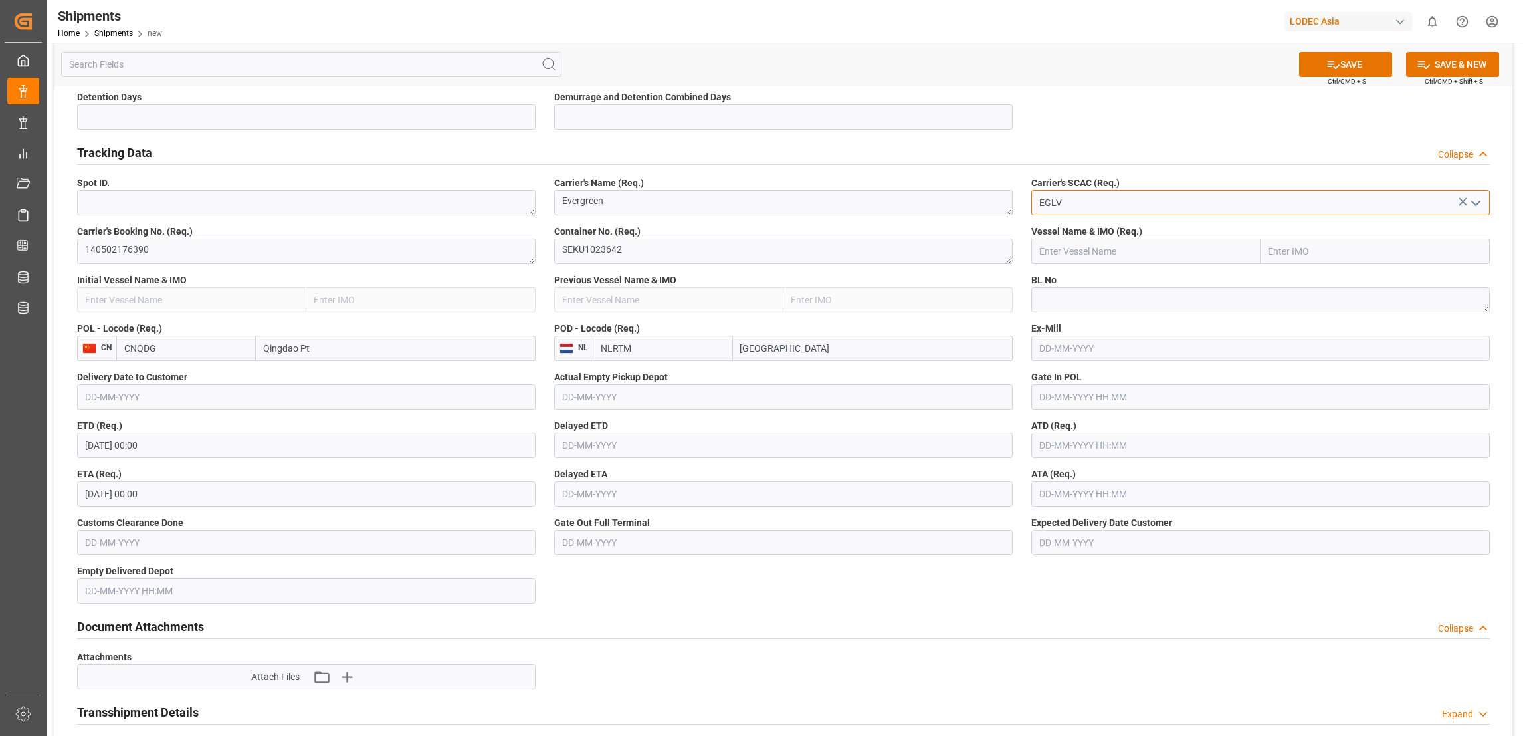
type input "EGLV"
click at [1293, 248] on input "text" at bounding box center [1375, 251] width 229 height 25
click at [1160, 253] on input "text" at bounding box center [1145, 251] width 229 height 25
click at [1125, 278] on span "EVER ATOP - 9893993" at bounding box center [1084, 280] width 88 height 11
type input "EVER ATOP"
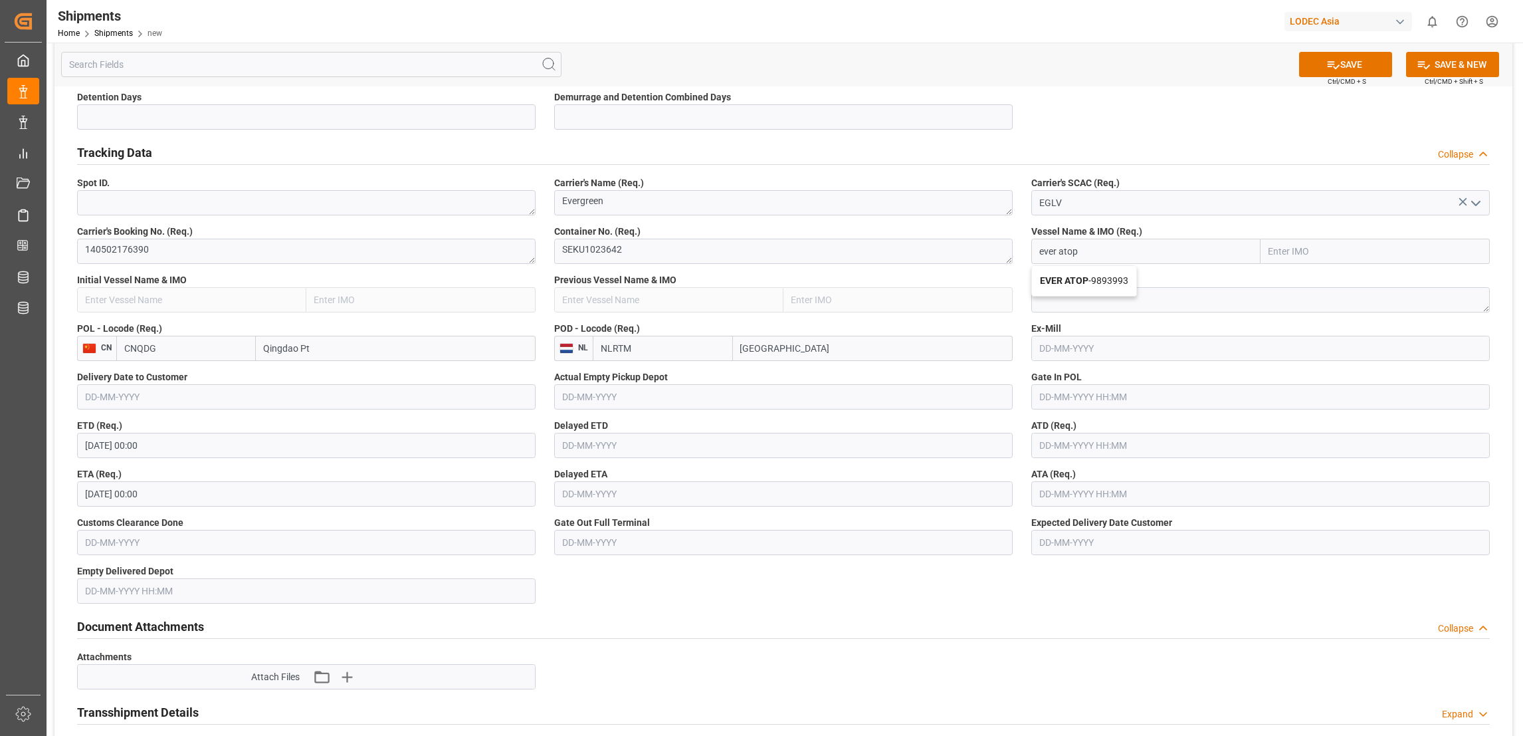
type input "9893993"
type input "EVER ATOP"
click at [1122, 292] on textarea at bounding box center [1260, 299] width 459 height 25
type textarea "140502176390"
click at [1123, 322] on label "Ex-Mill" at bounding box center [1260, 329] width 459 height 14
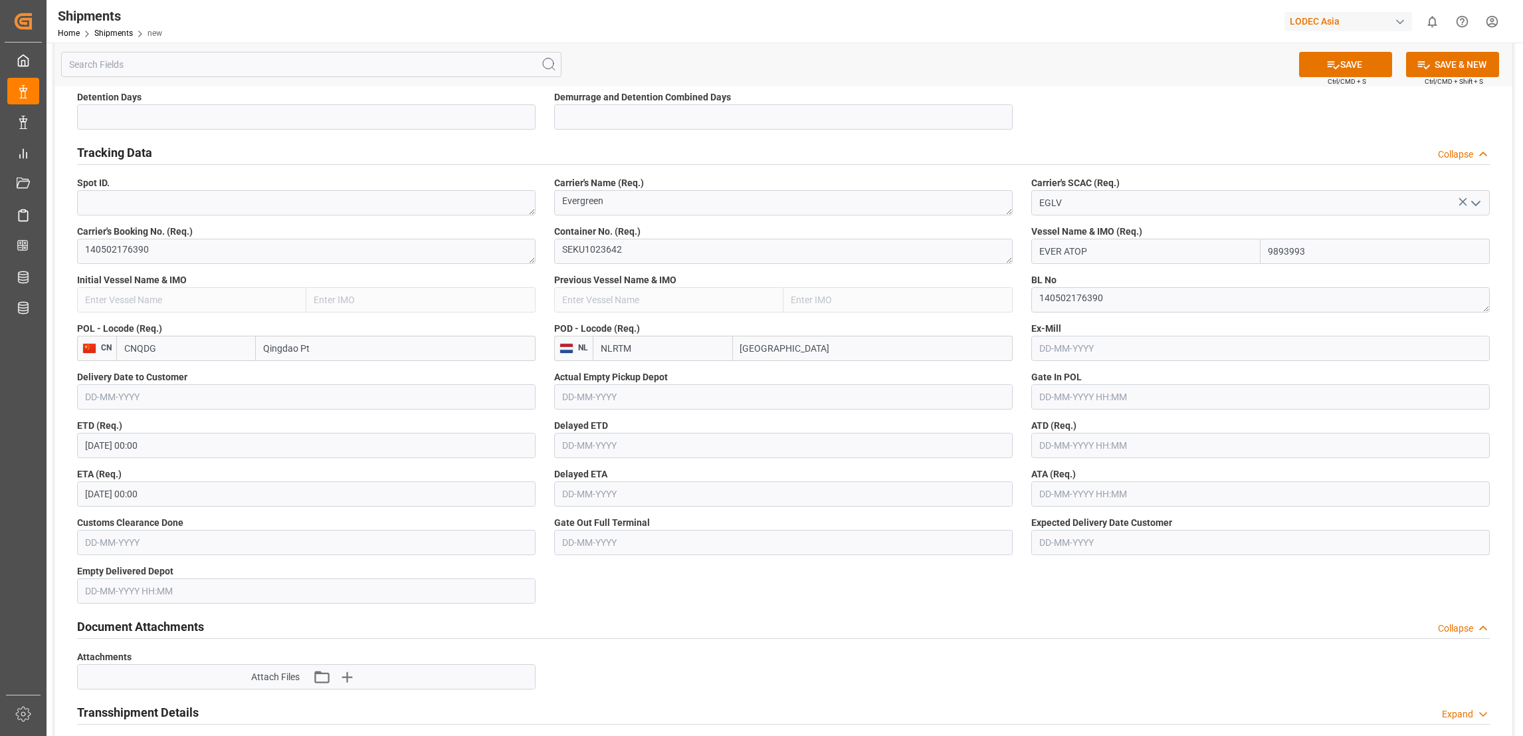
click at [1090, 439] on input "text" at bounding box center [1260, 445] width 459 height 25
click at [1153, 420] on label "ATD (Req.)" at bounding box center [1260, 426] width 459 height 14
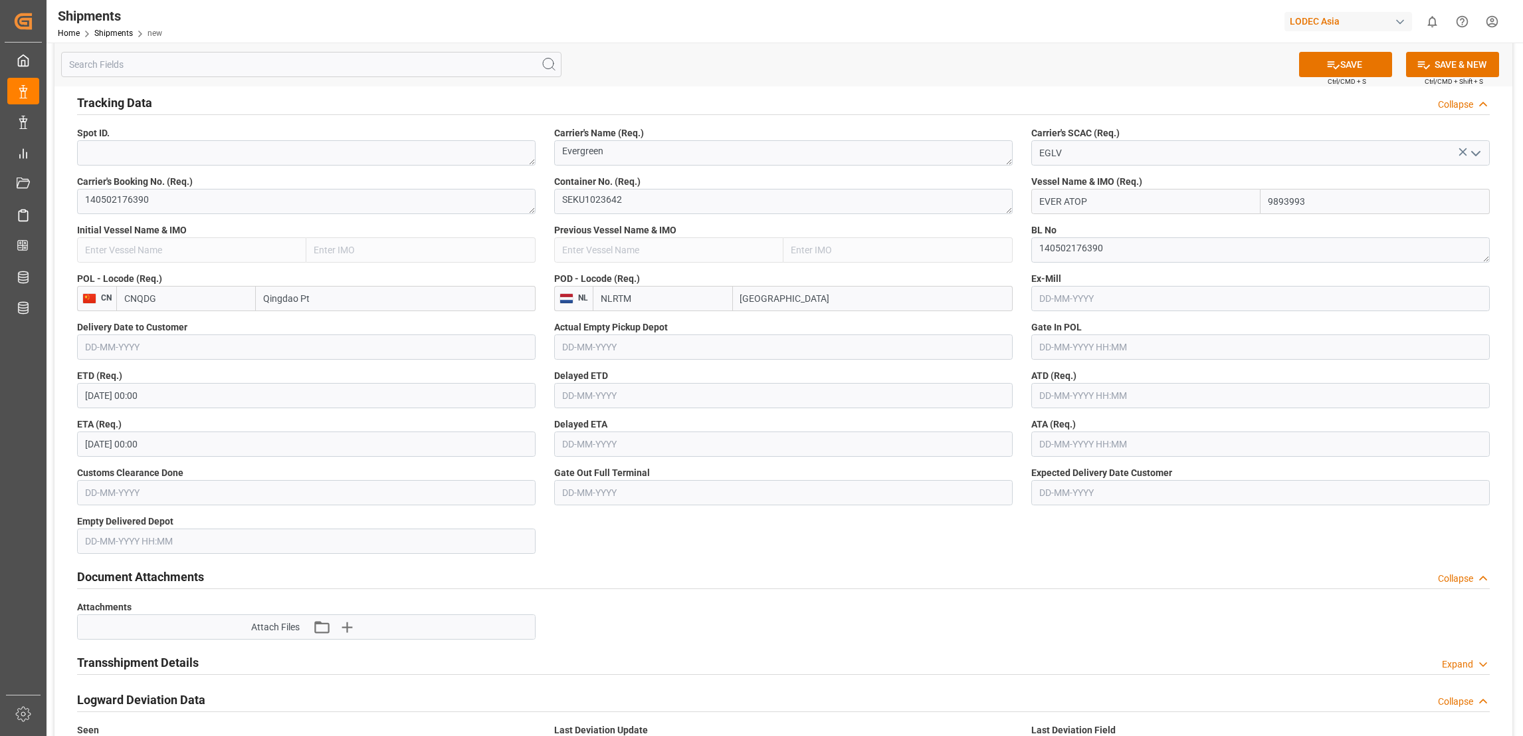
scroll to position [498, 0]
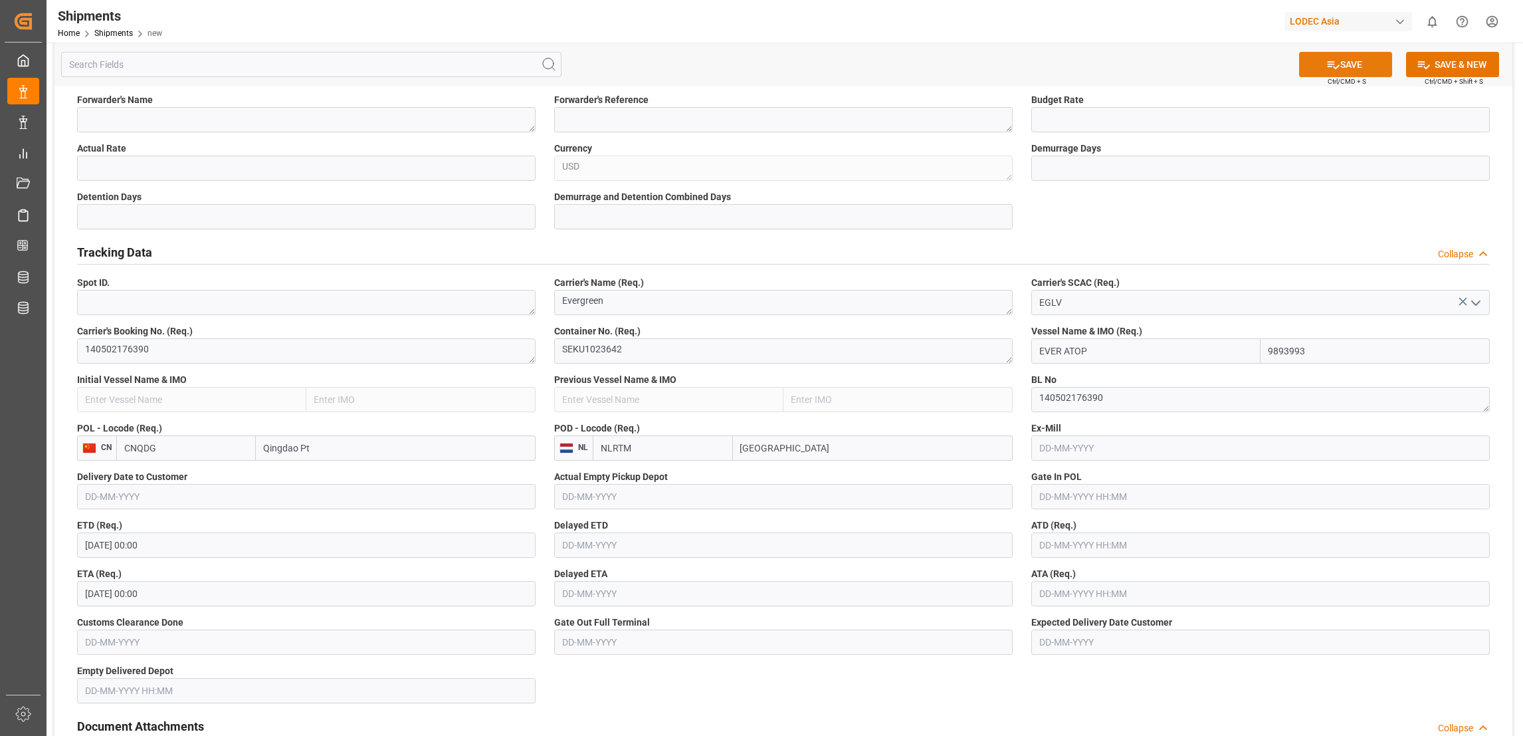
click at [1334, 59] on icon at bounding box center [1333, 65] width 14 height 14
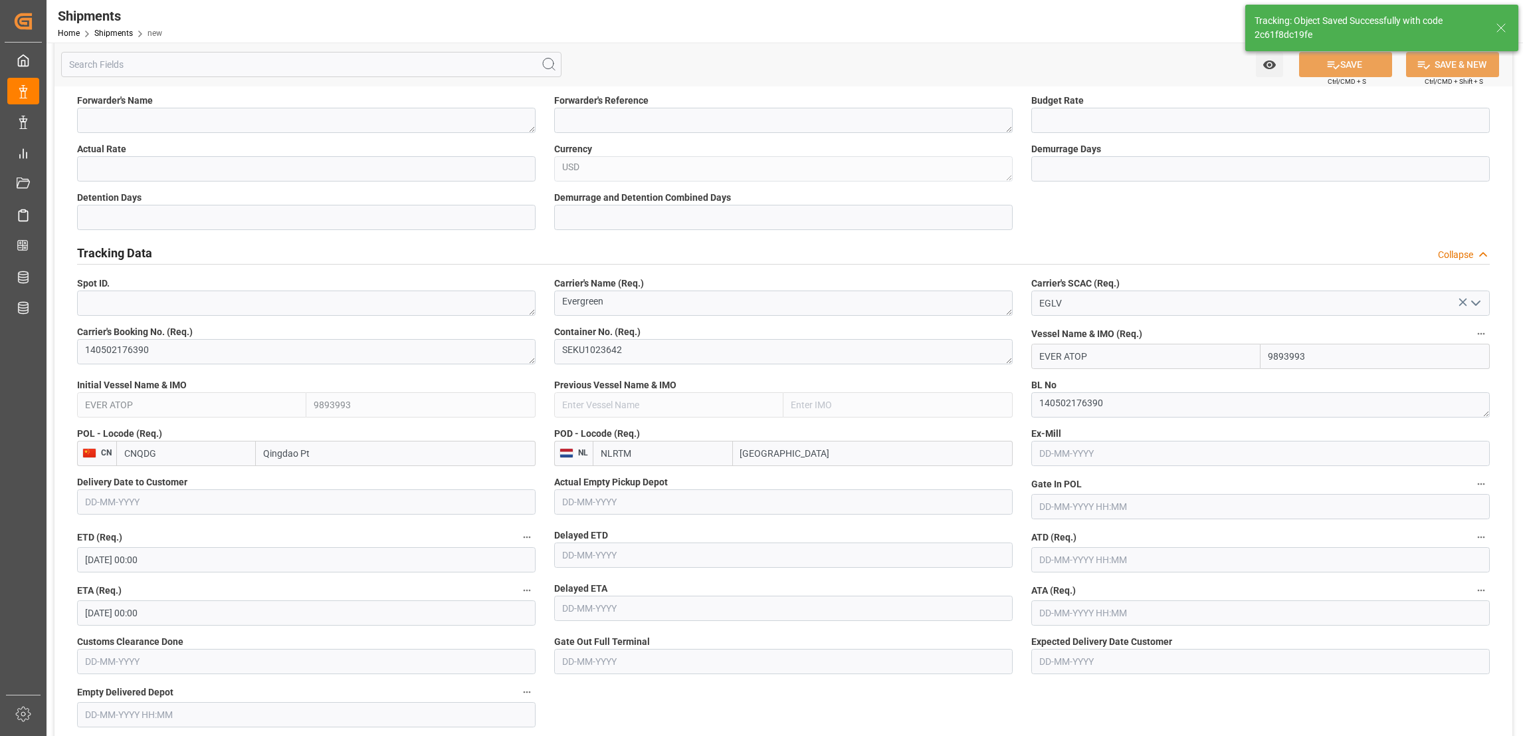
type textarea "[PERSON_NAME]"
type textarea "Evergreen"
type input "EVER ATOP"
type input "9893993"
type textarea "2c61f8dc19fe"
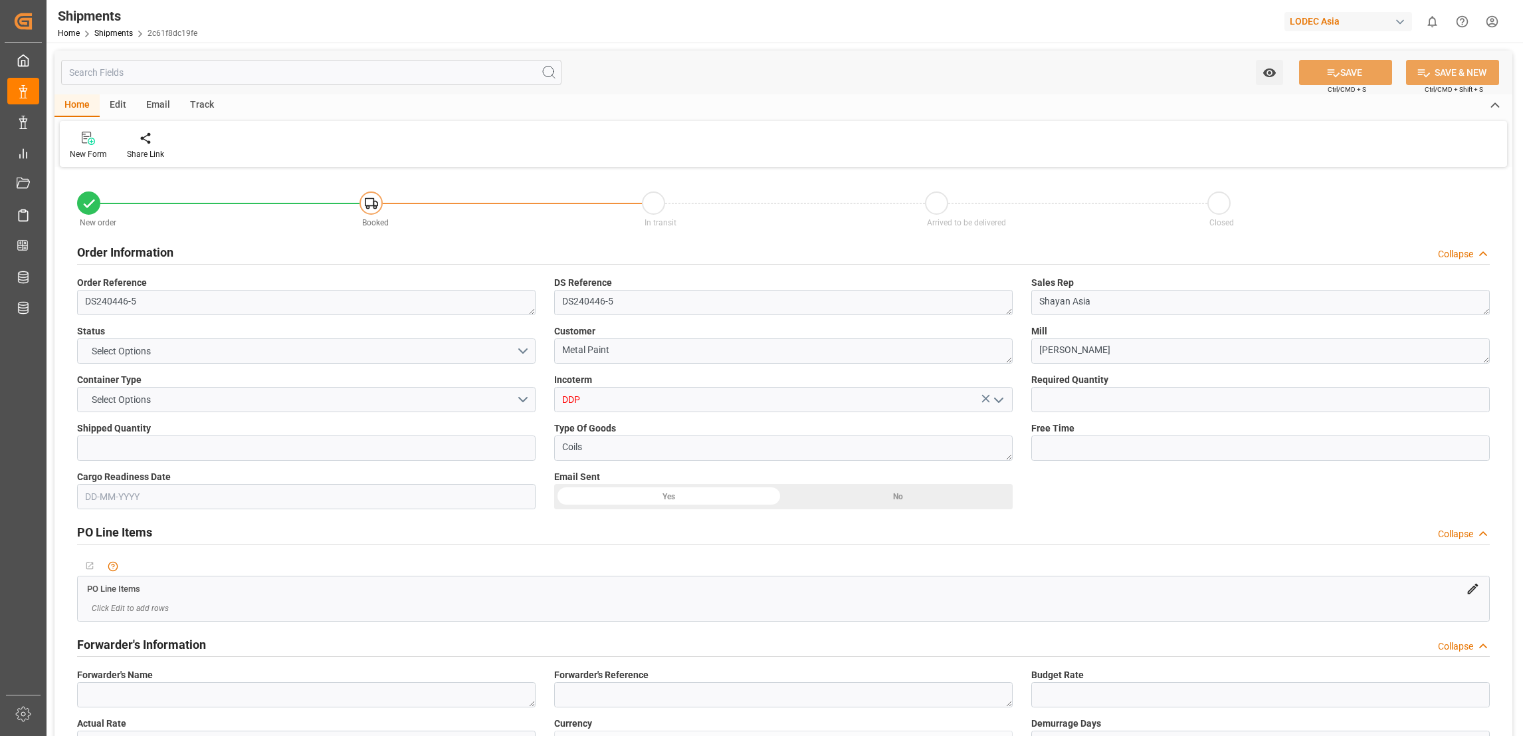
type input "1"
type input "9893993"
type input "CNQDG"
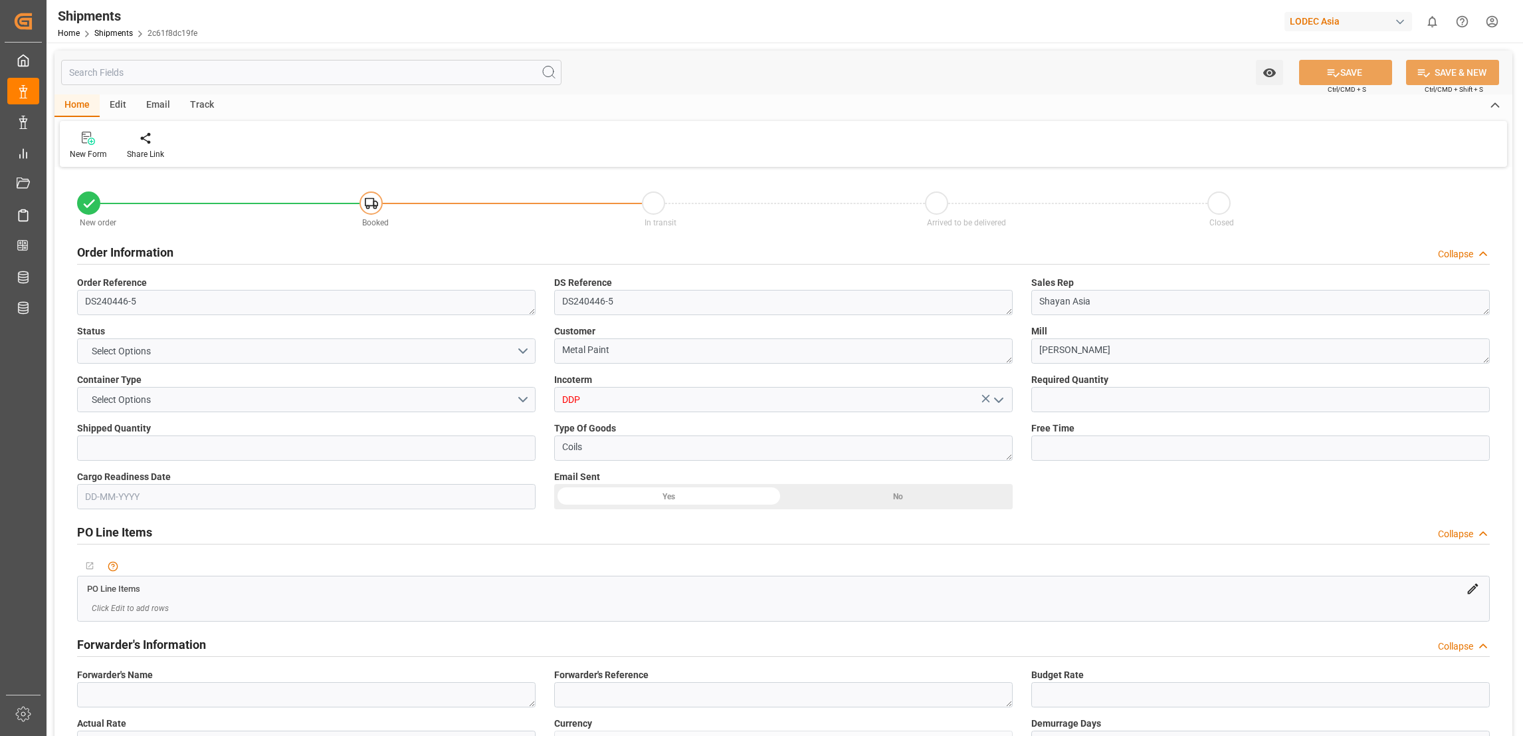
type input "NLRTM"
type input "[DATE] 00:00"
click at [207, 104] on div "Track" at bounding box center [202, 105] width 44 height 23
click at [90, 155] on div "Tracking" at bounding box center [85, 154] width 31 height 12
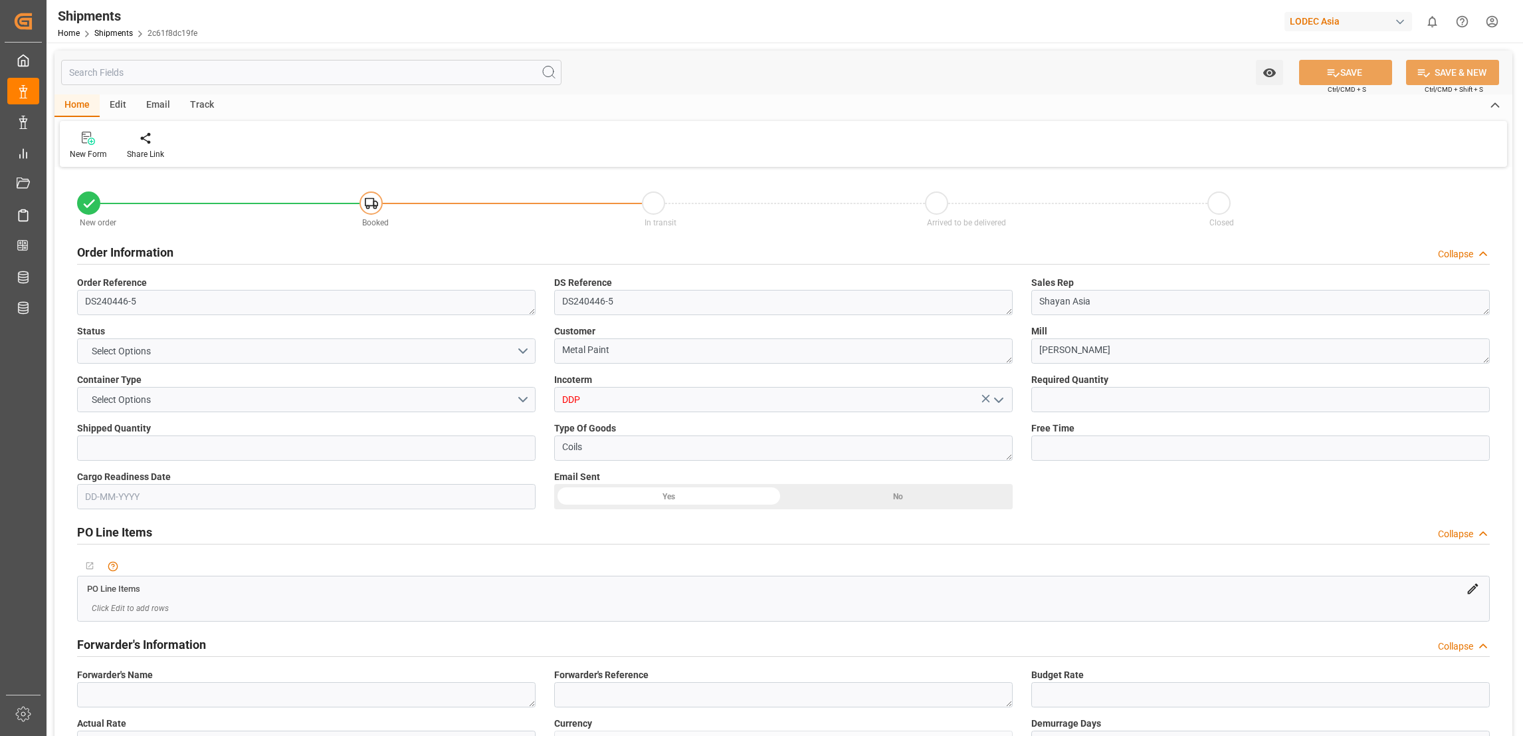
type input "1"
type input "9893993"
type input "CNQDG"
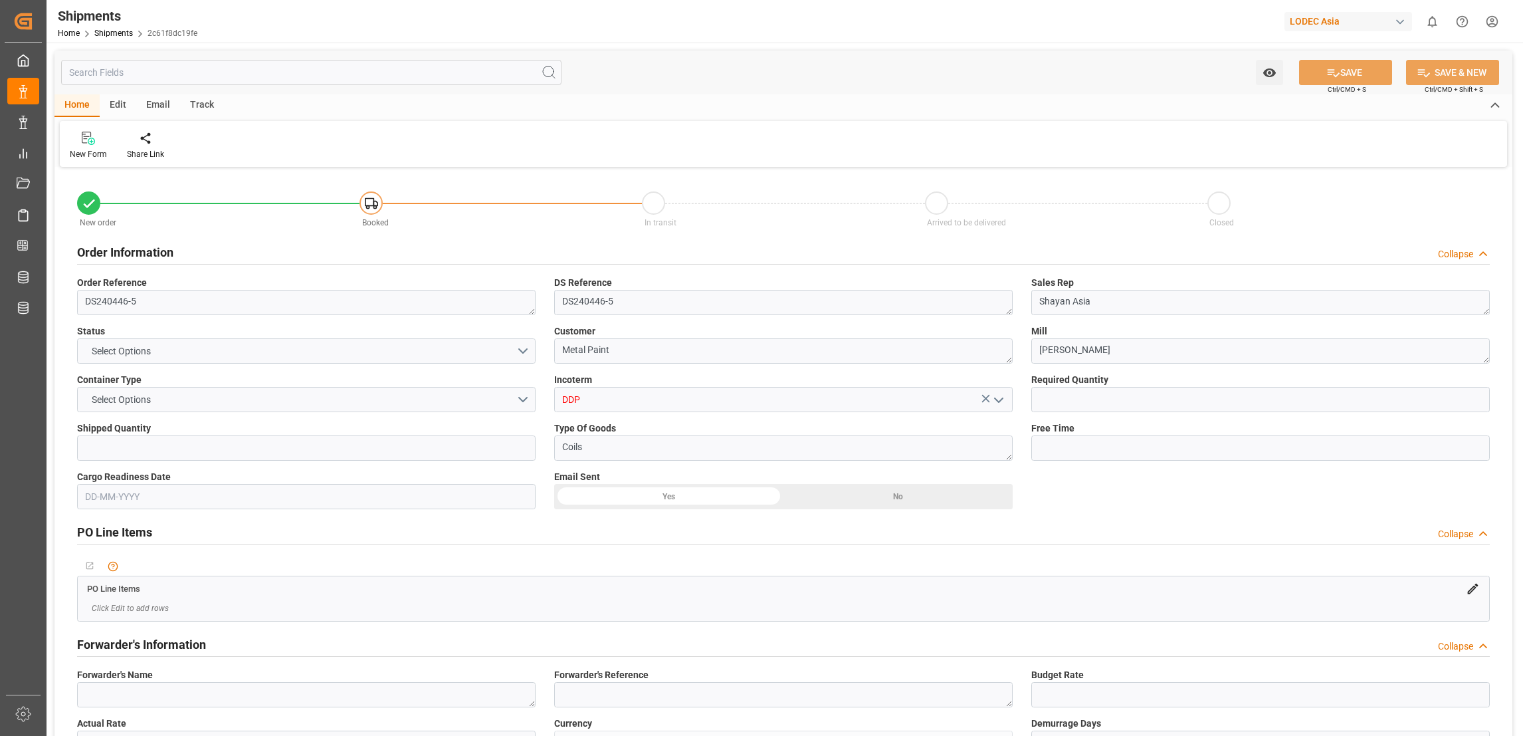
type input "NLRTM"
type input "[DATE] 00:00"
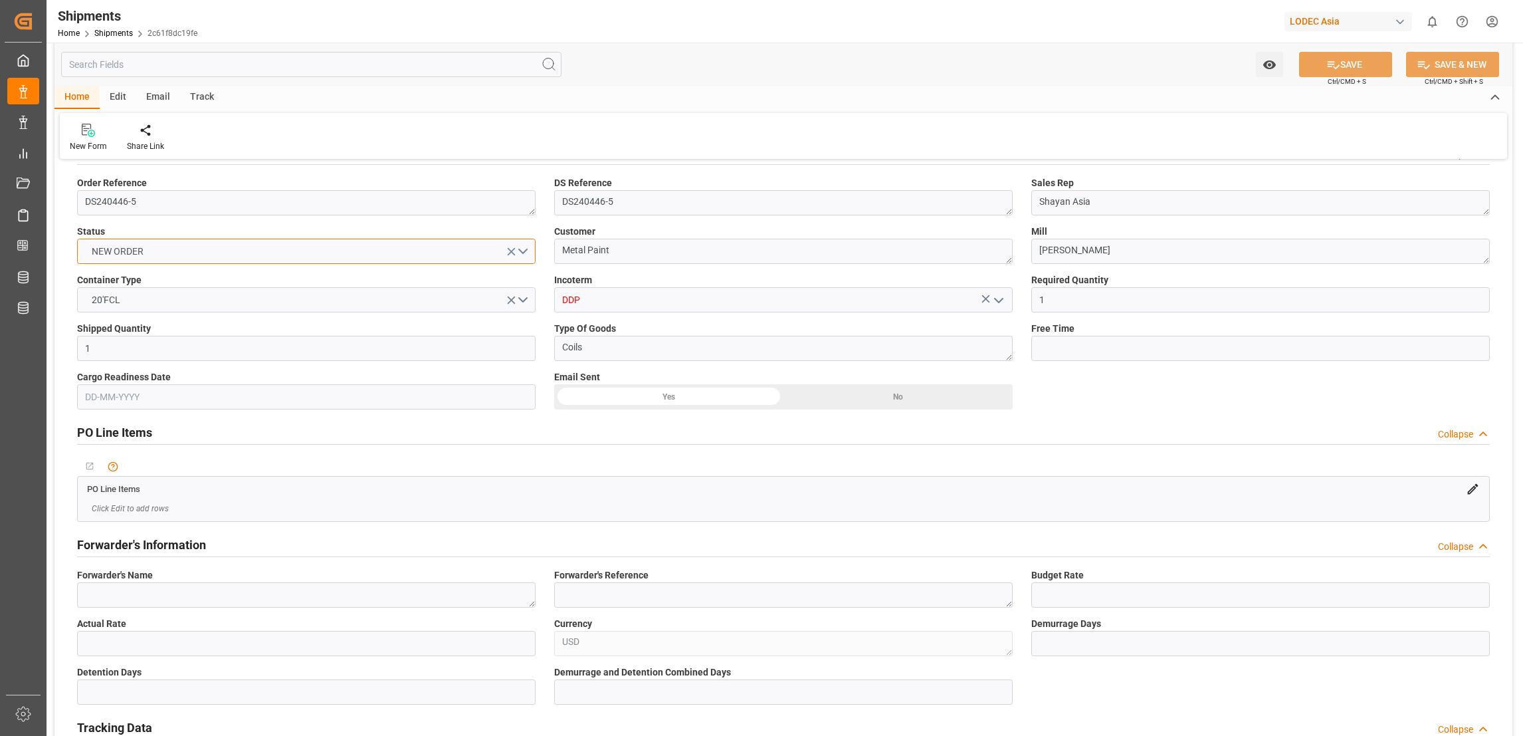
click at [396, 249] on button "NEW ORDER" at bounding box center [306, 251] width 459 height 25
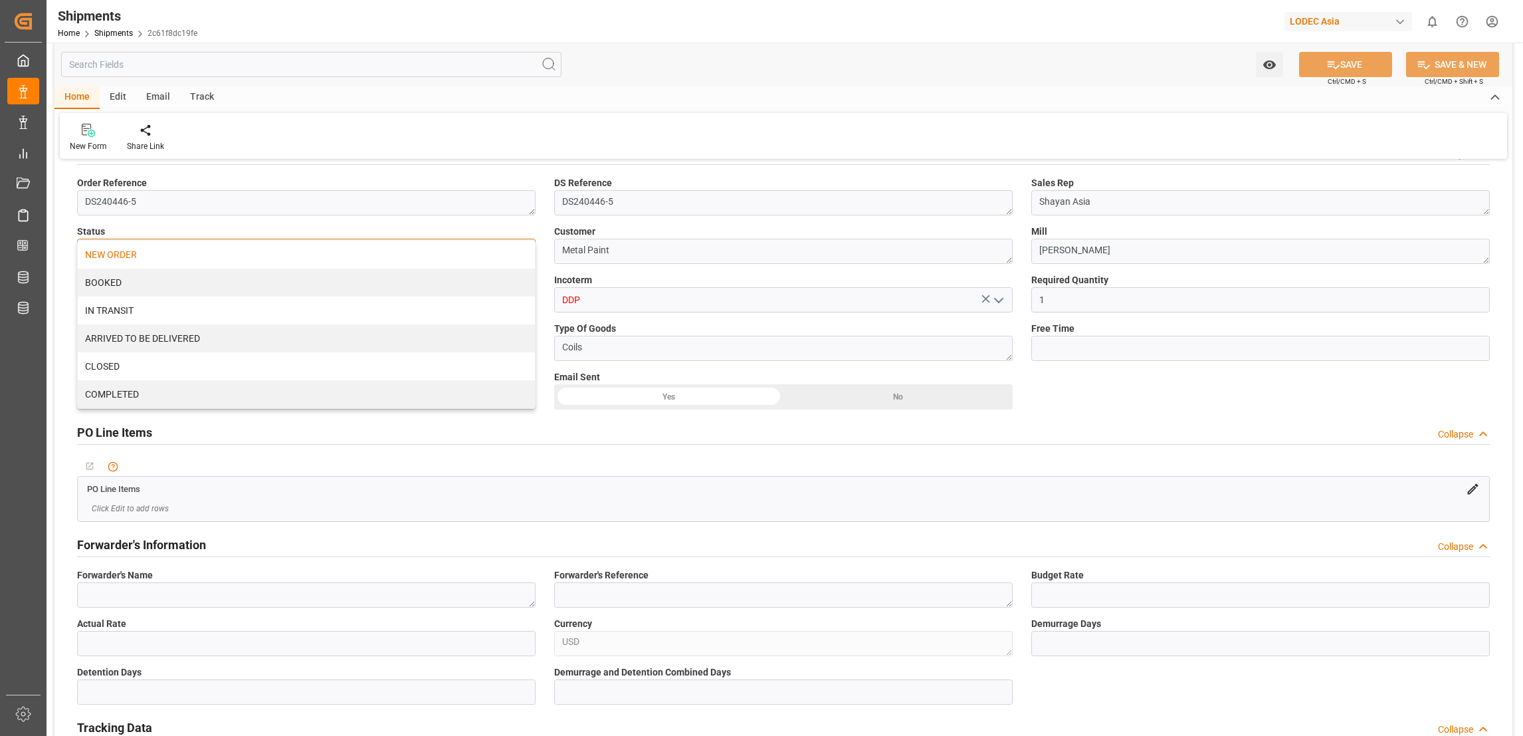
click at [396, 249] on div "NEW ORDER" at bounding box center [306, 255] width 457 height 28
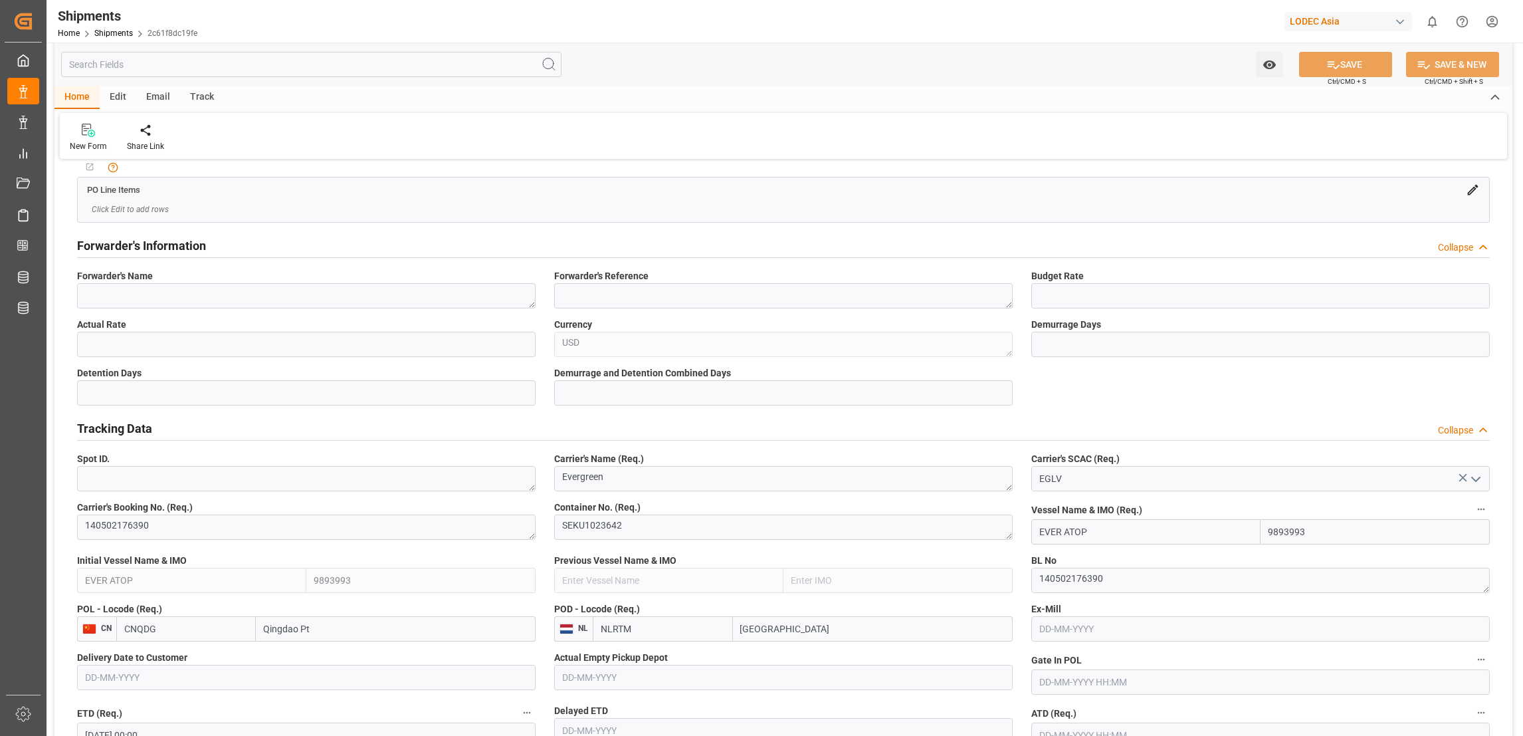
scroll to position [0, 0]
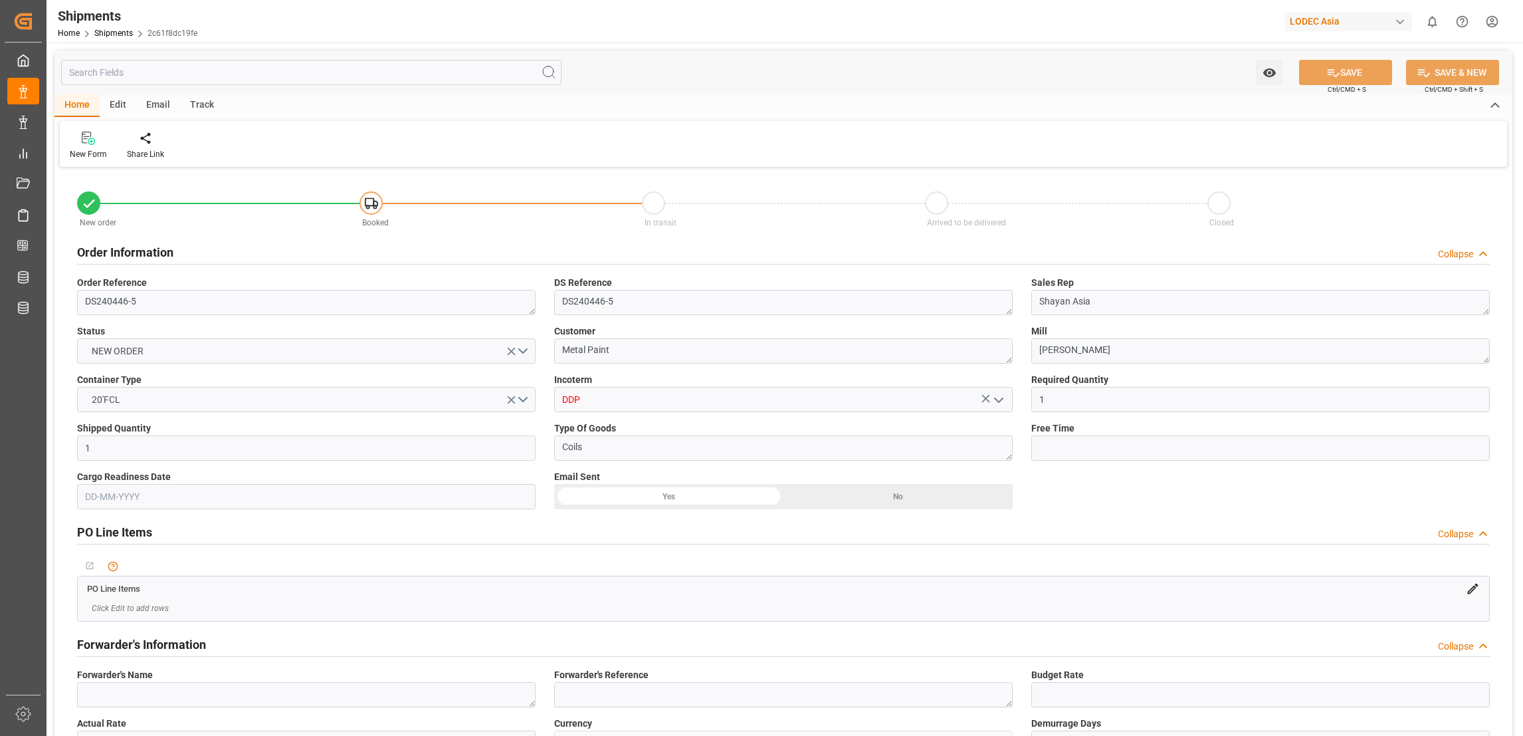
click at [205, 107] on div "Track" at bounding box center [202, 105] width 44 height 23
click at [94, 156] on div "Tracking" at bounding box center [85, 154] width 31 height 12
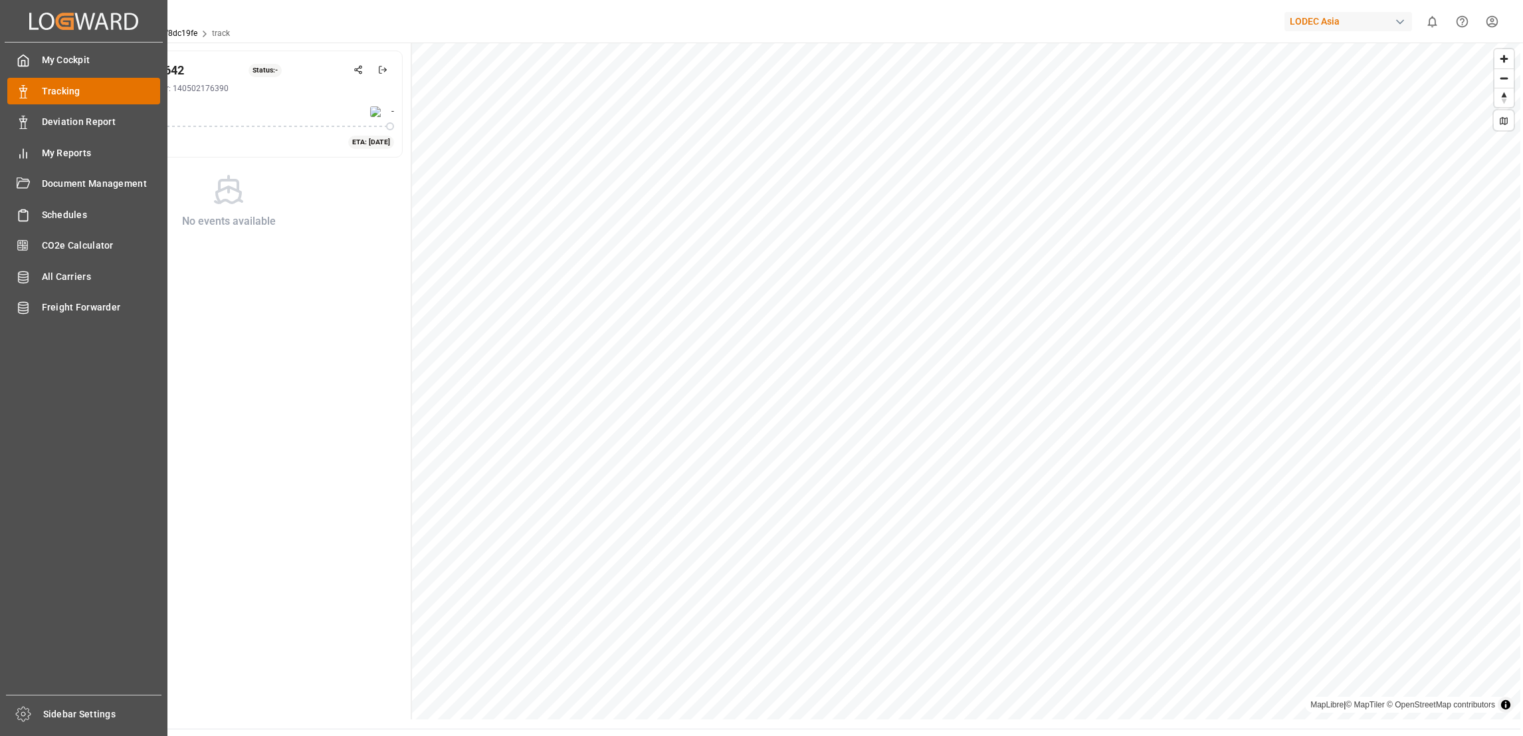
click at [54, 84] on span "Tracking" at bounding box center [101, 91] width 119 height 14
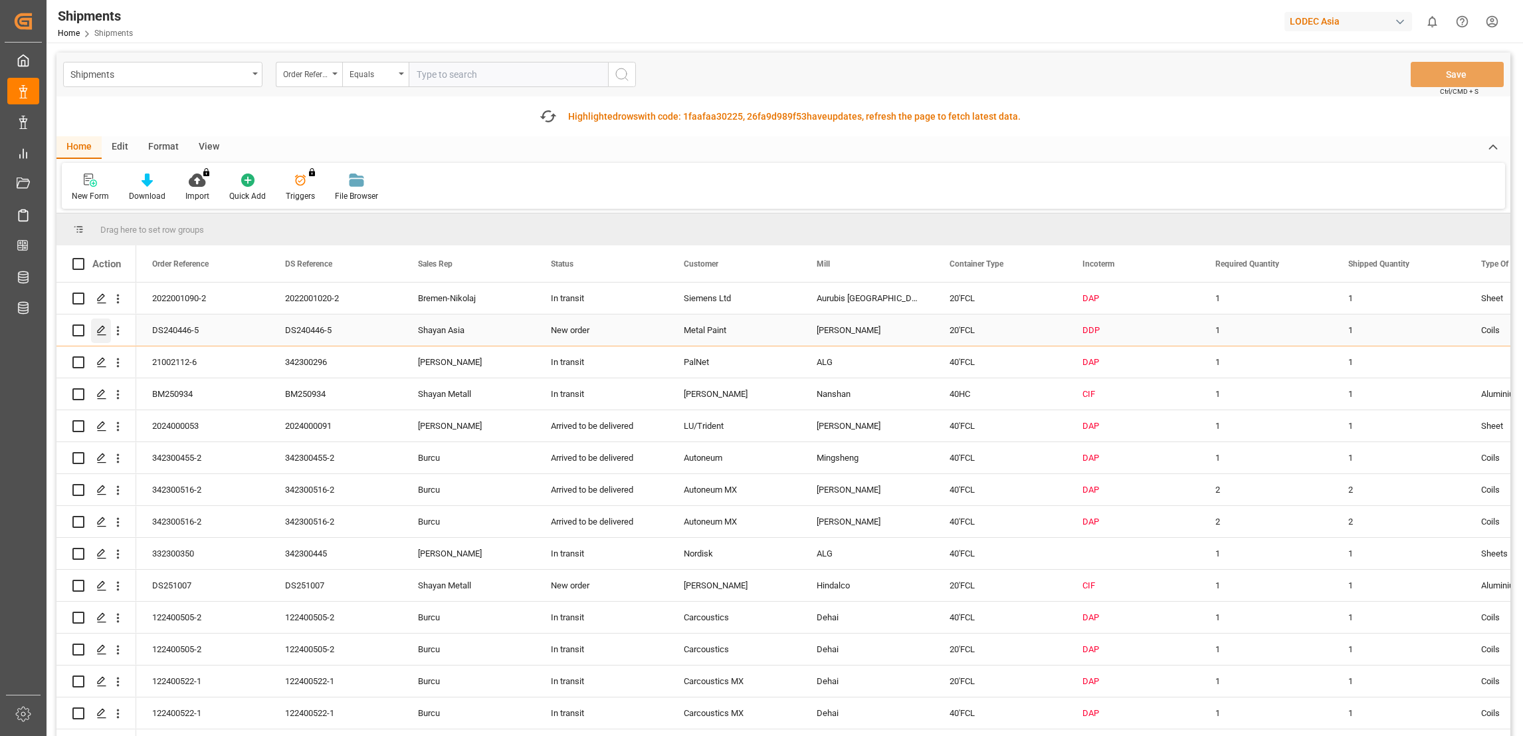
click at [98, 334] on icon "Press SPACE to select this row." at bounding box center [101, 330] width 11 height 11
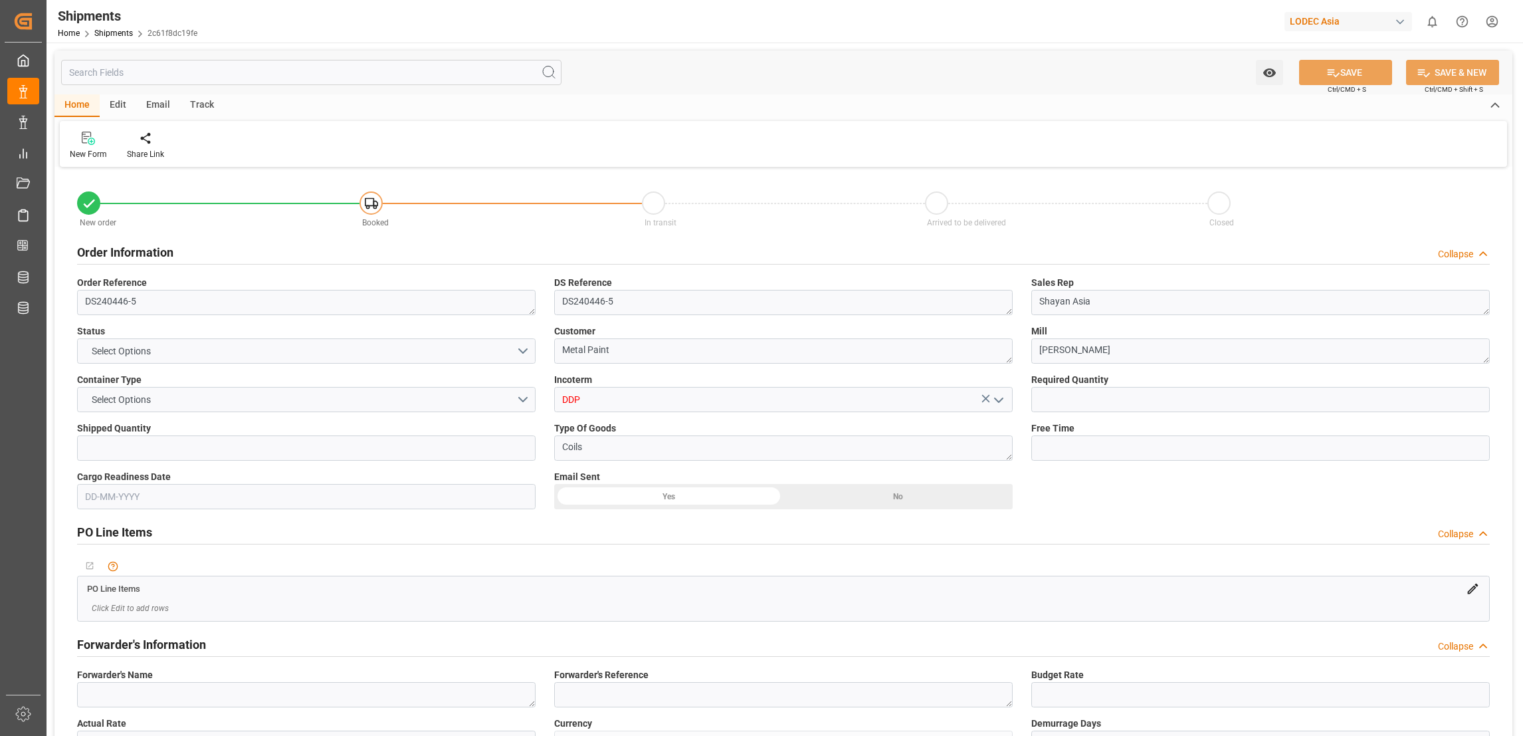
type input "1"
type input "9893993"
type input "CNQDG"
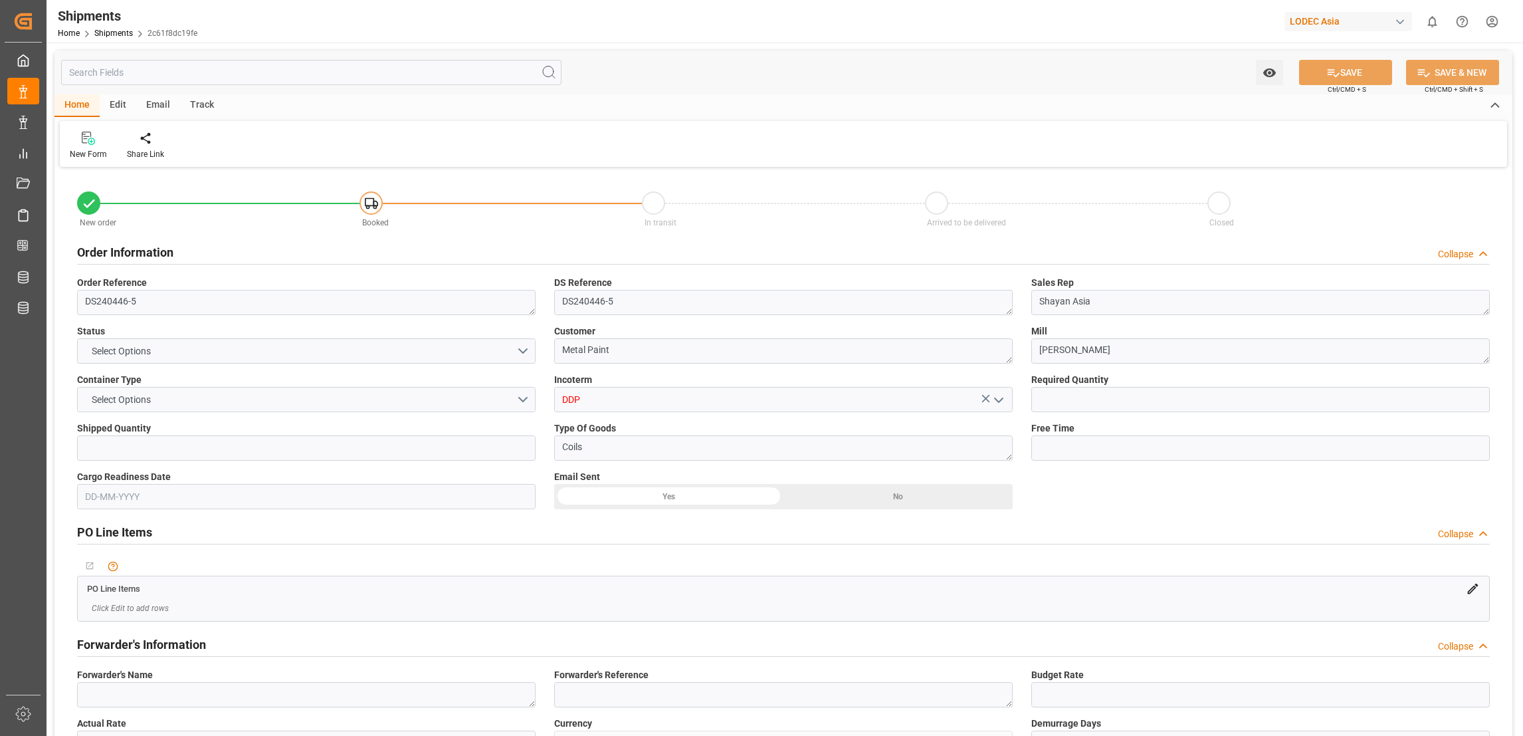
type input "NLRTM"
type input "CNQDG"
type input "NLRTM"
type input "[DATE] 12:00"
type input "[DATE] 00:01"
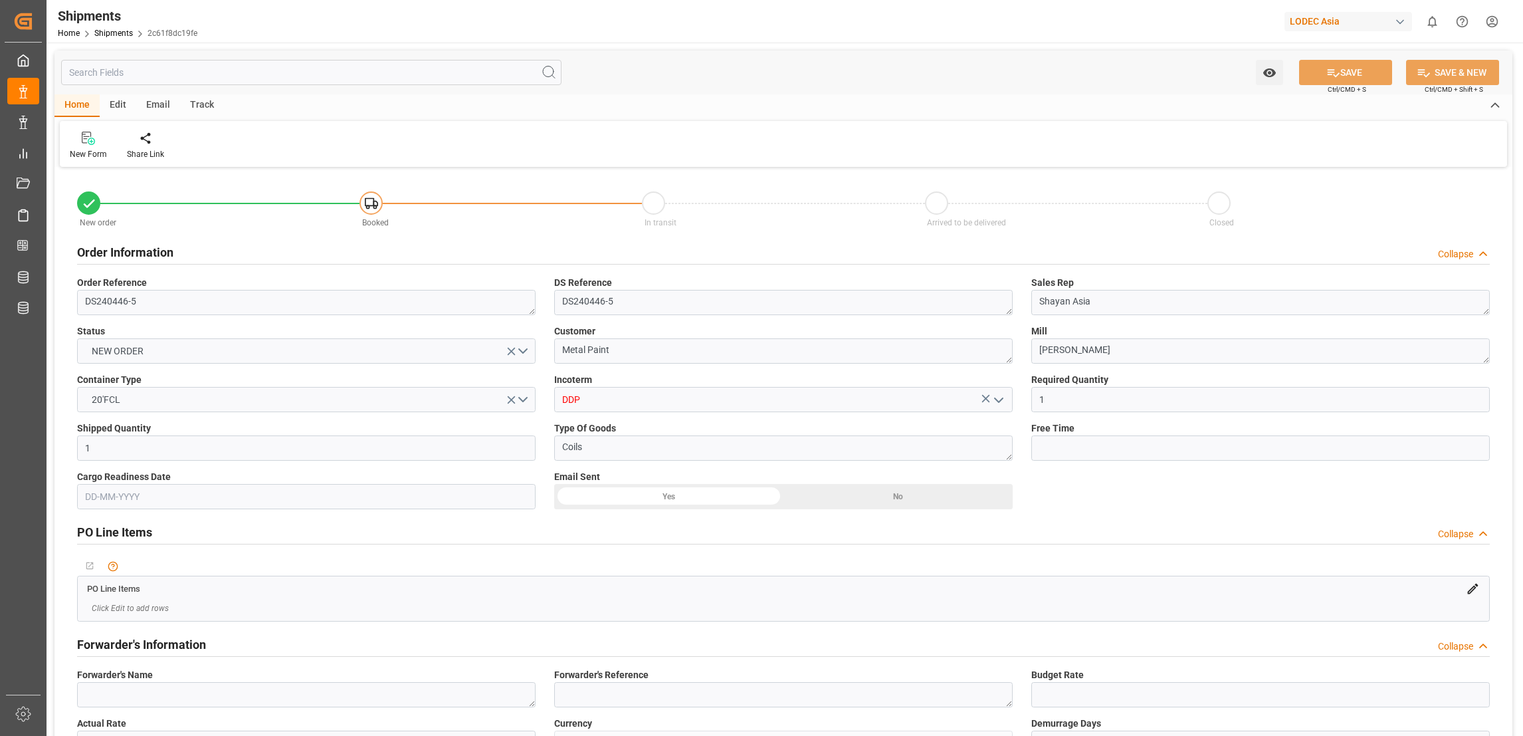
type input "[DATE] 12:00"
type input "[DATE] 00:01"
type input "[DATE] 22:36"
type input "[DATE] 12:00"
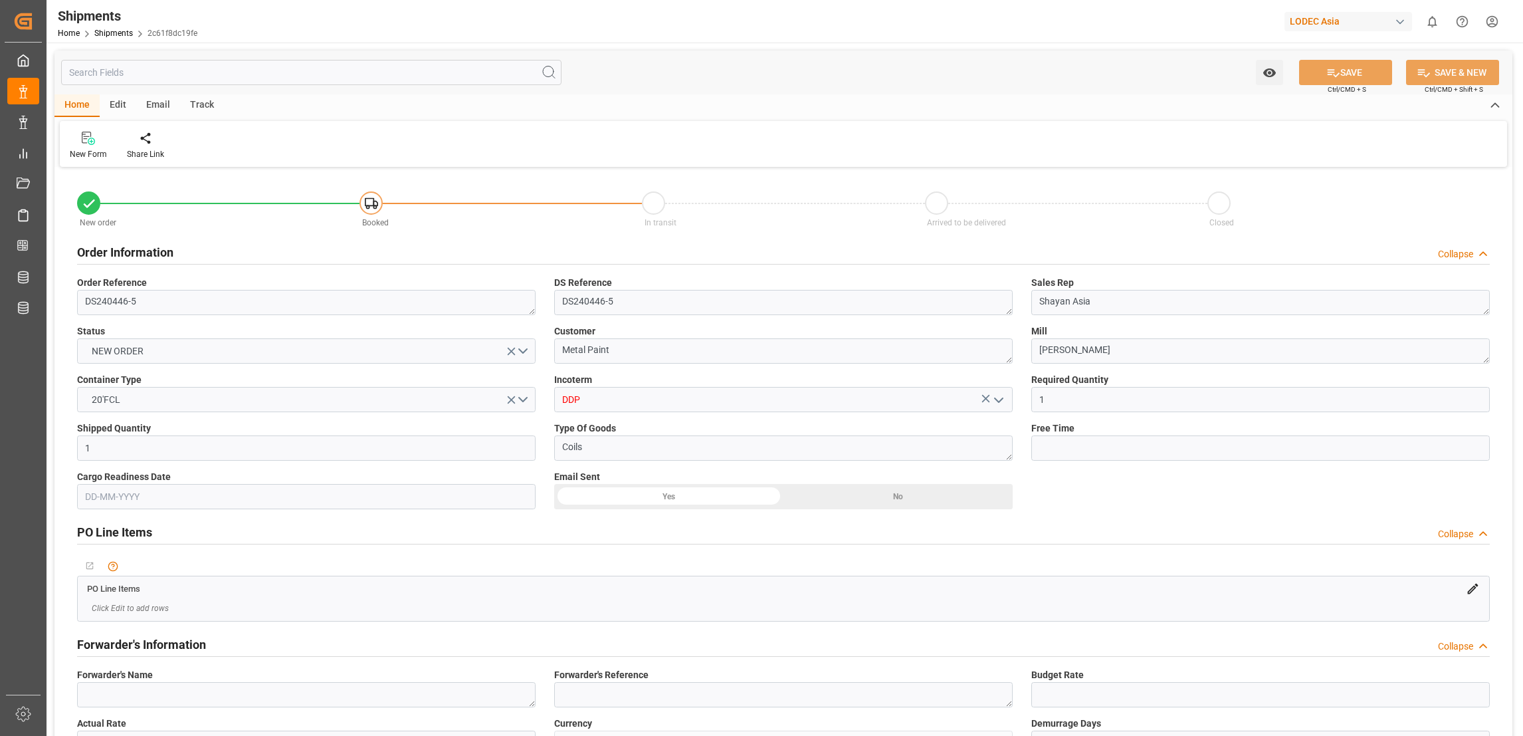
type input "[DATE] 11:20"
